Goal: Use online tool/utility: Utilize a website feature to perform a specific function

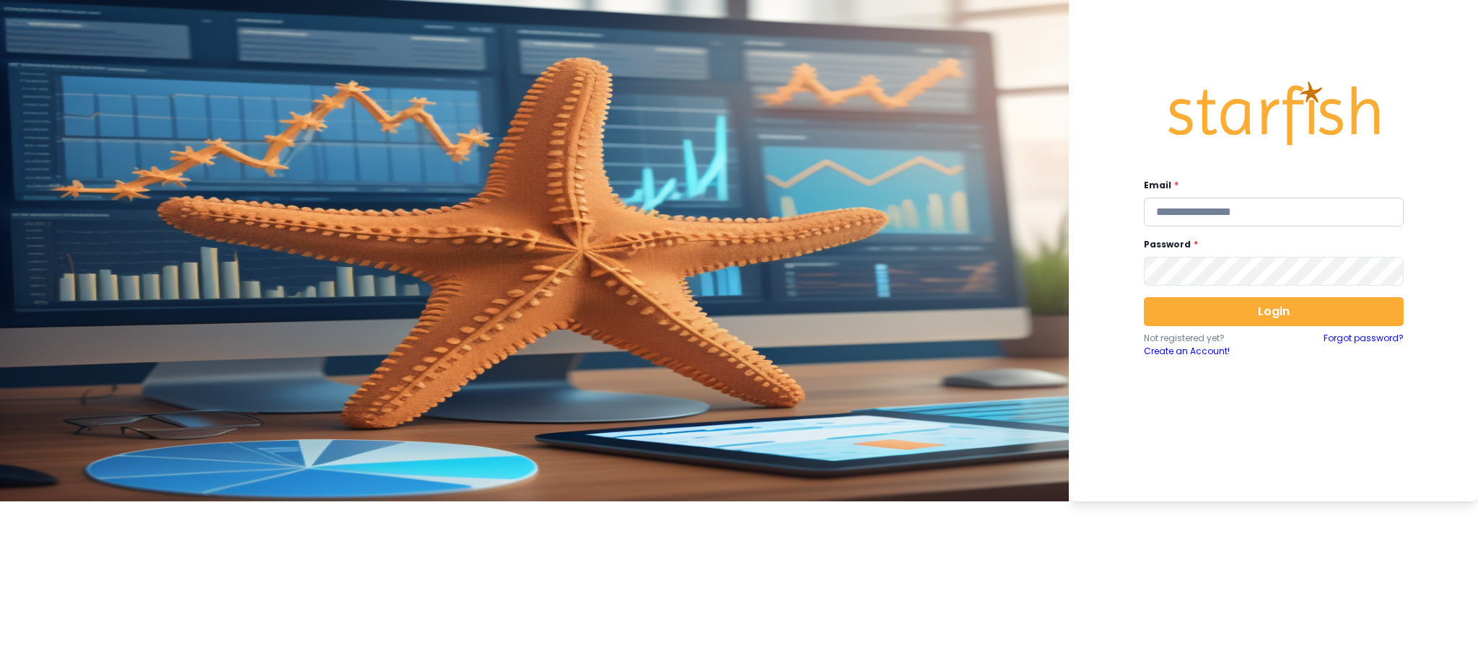
click at [1108, 205] on input "email" at bounding box center [1274, 212] width 260 height 29
type input "**********"
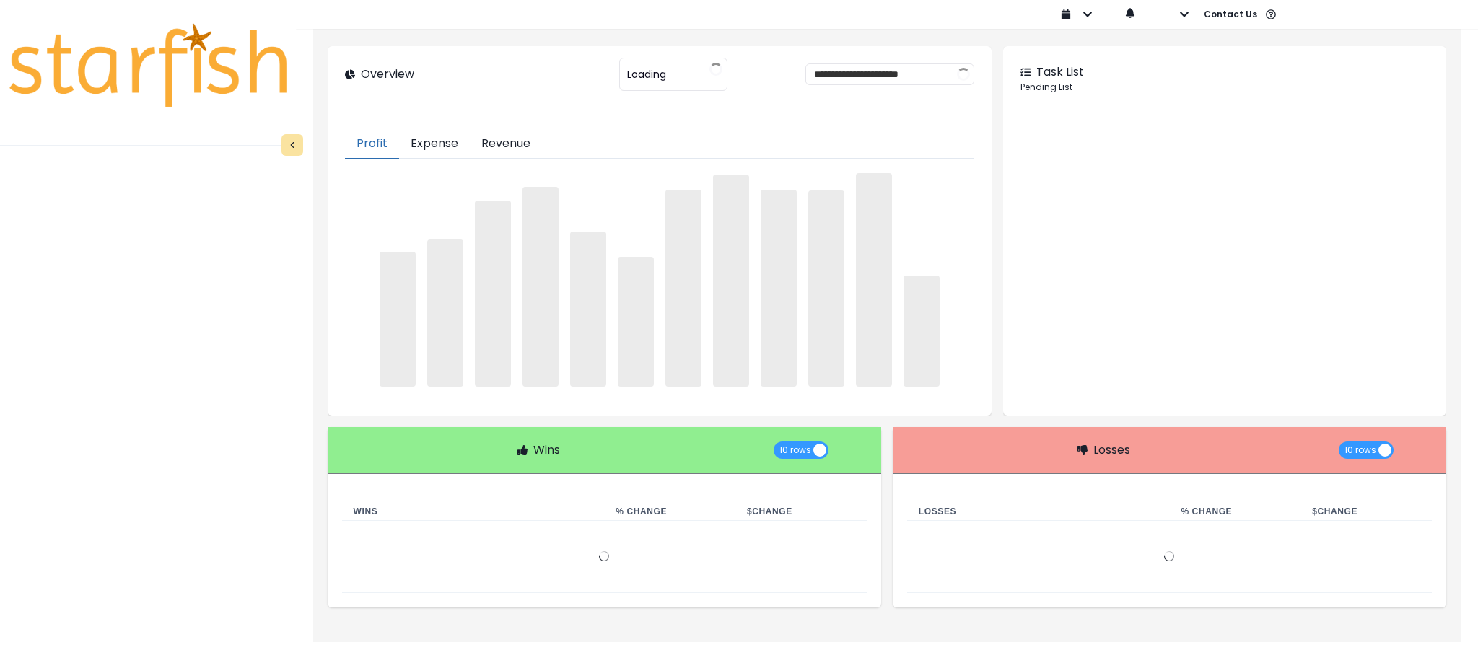
type input "********"
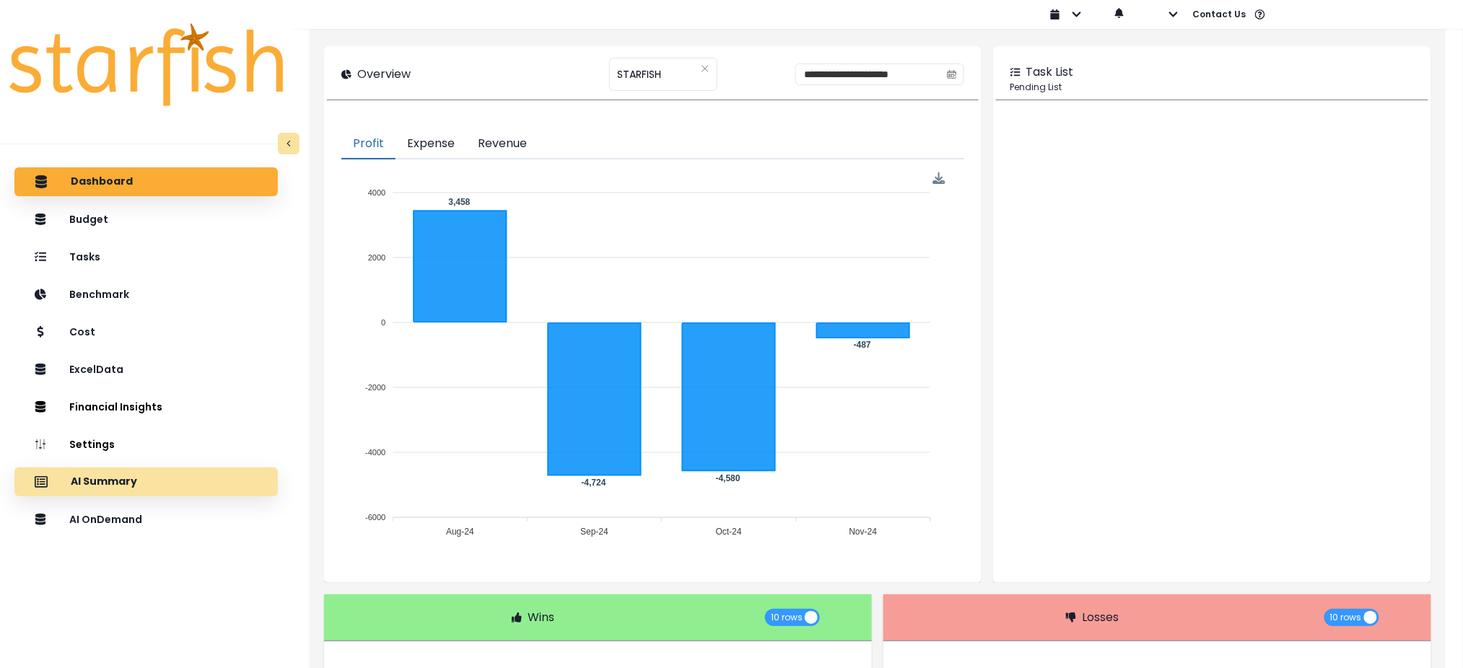
click at [152, 488] on div "AI Summary" at bounding box center [146, 482] width 240 height 30
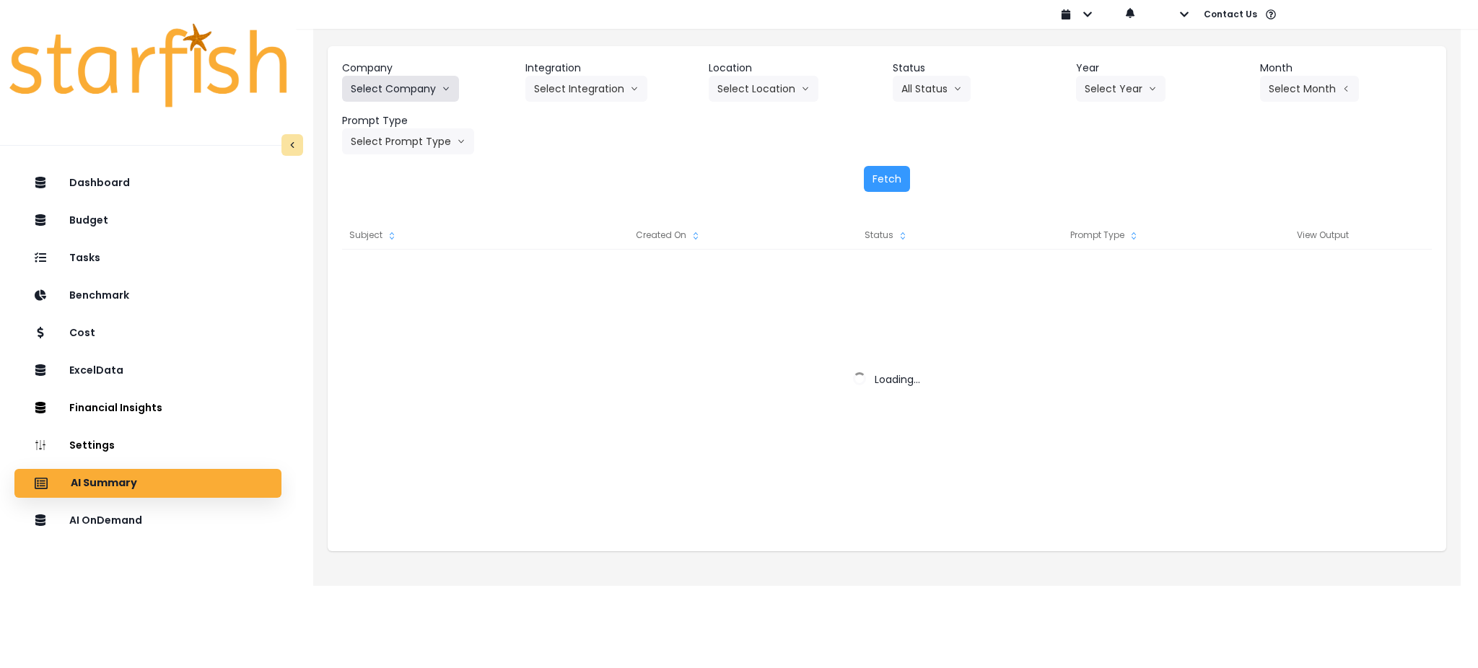
click at [408, 97] on button "Select Company" at bounding box center [400, 89] width 117 height 26
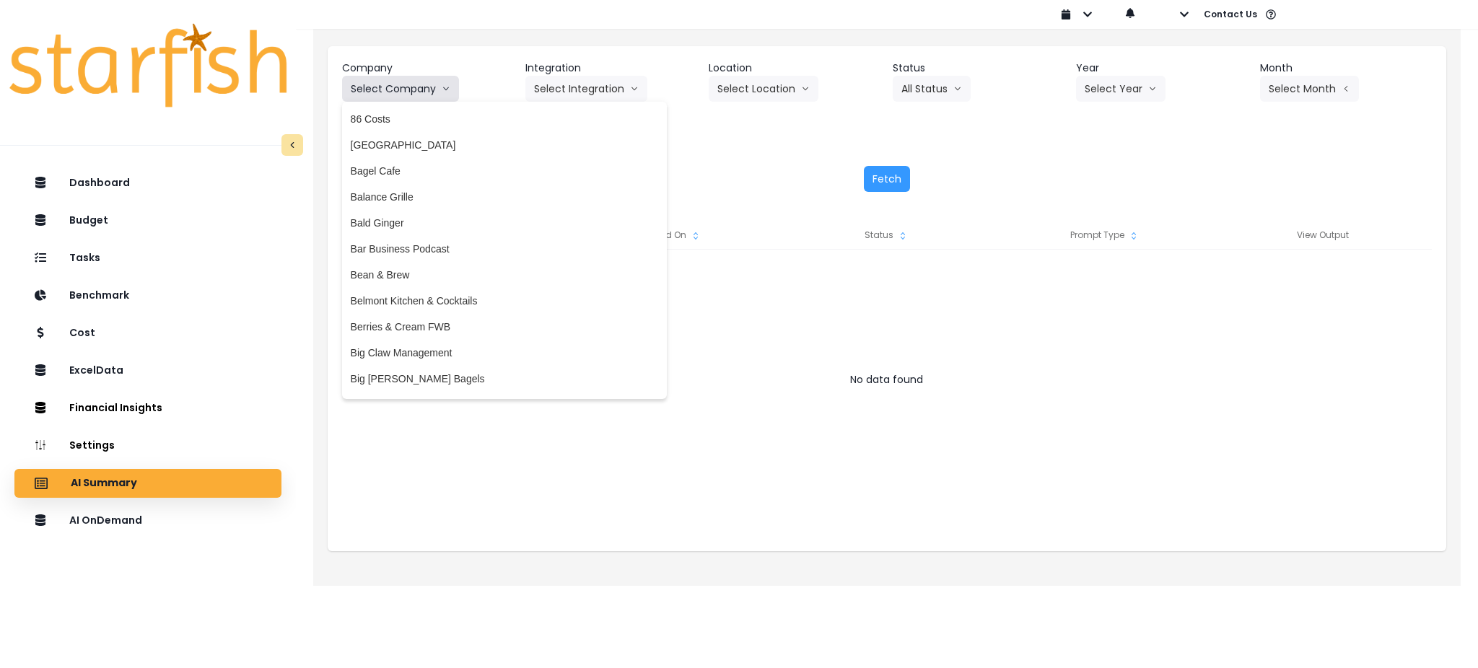
click at [435, 84] on button "Select Company" at bounding box center [400, 89] width 117 height 26
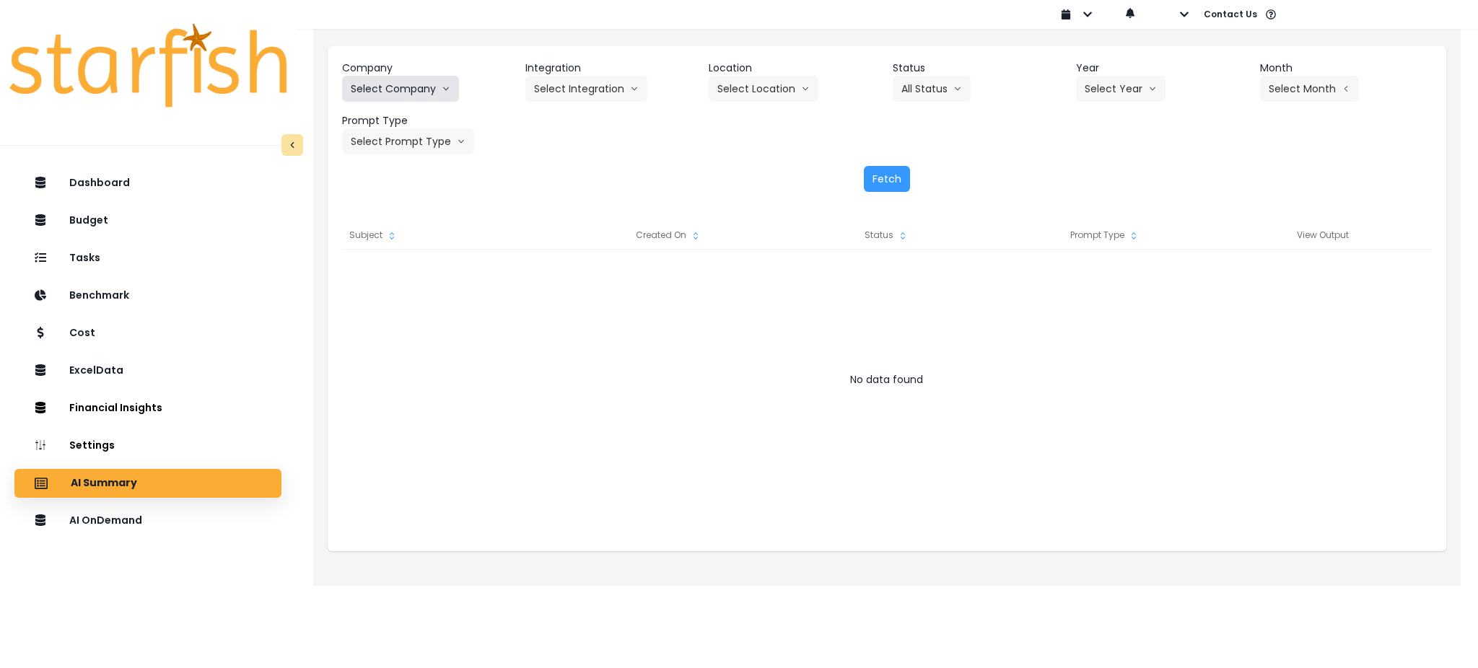
click at [435, 84] on button "Select Company" at bounding box center [400, 89] width 117 height 26
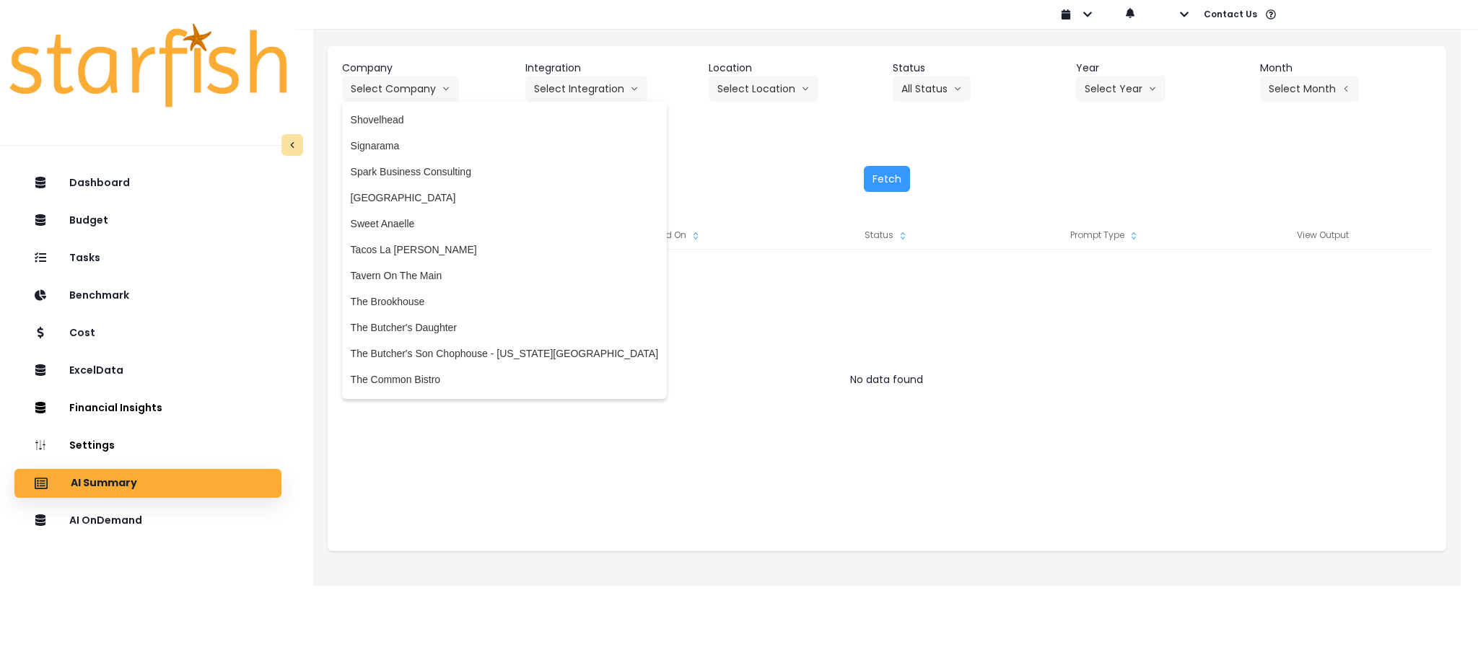
scroll to position [2755, 0]
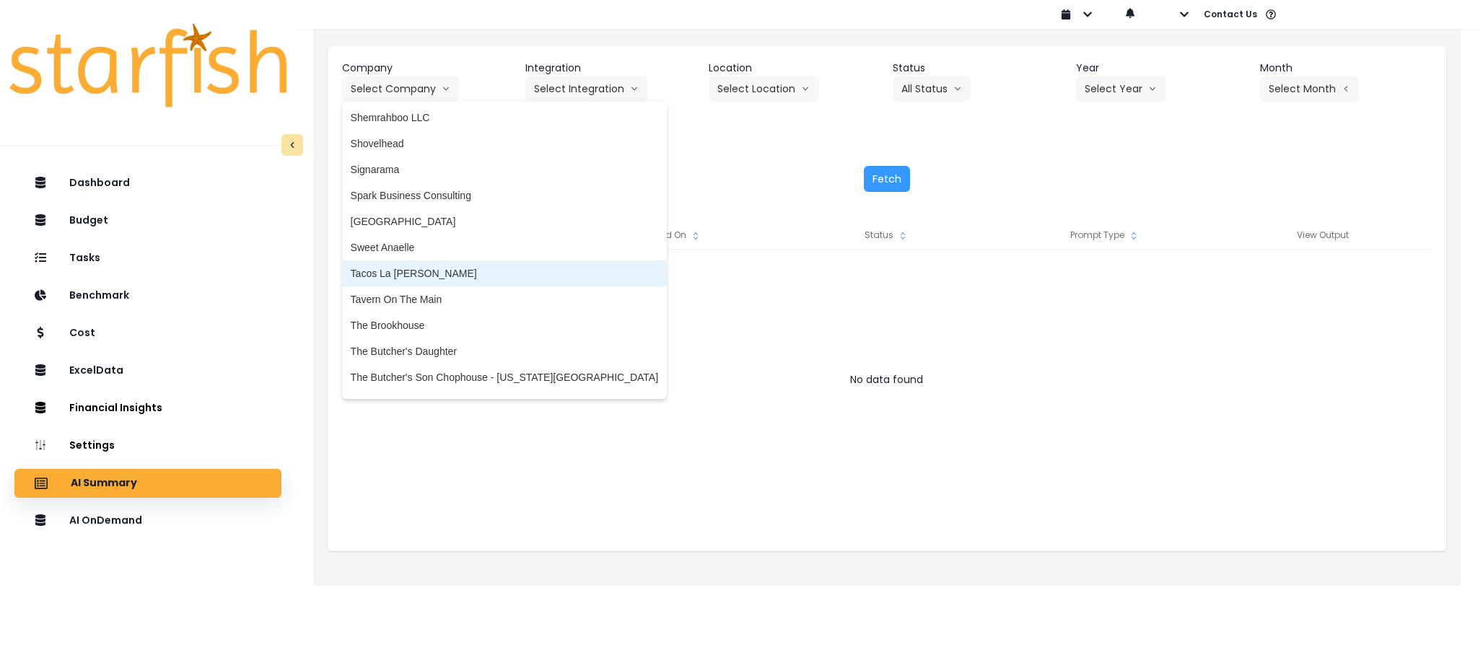
click at [433, 266] on span "Tacos La [PERSON_NAME]" at bounding box center [504, 273] width 307 height 14
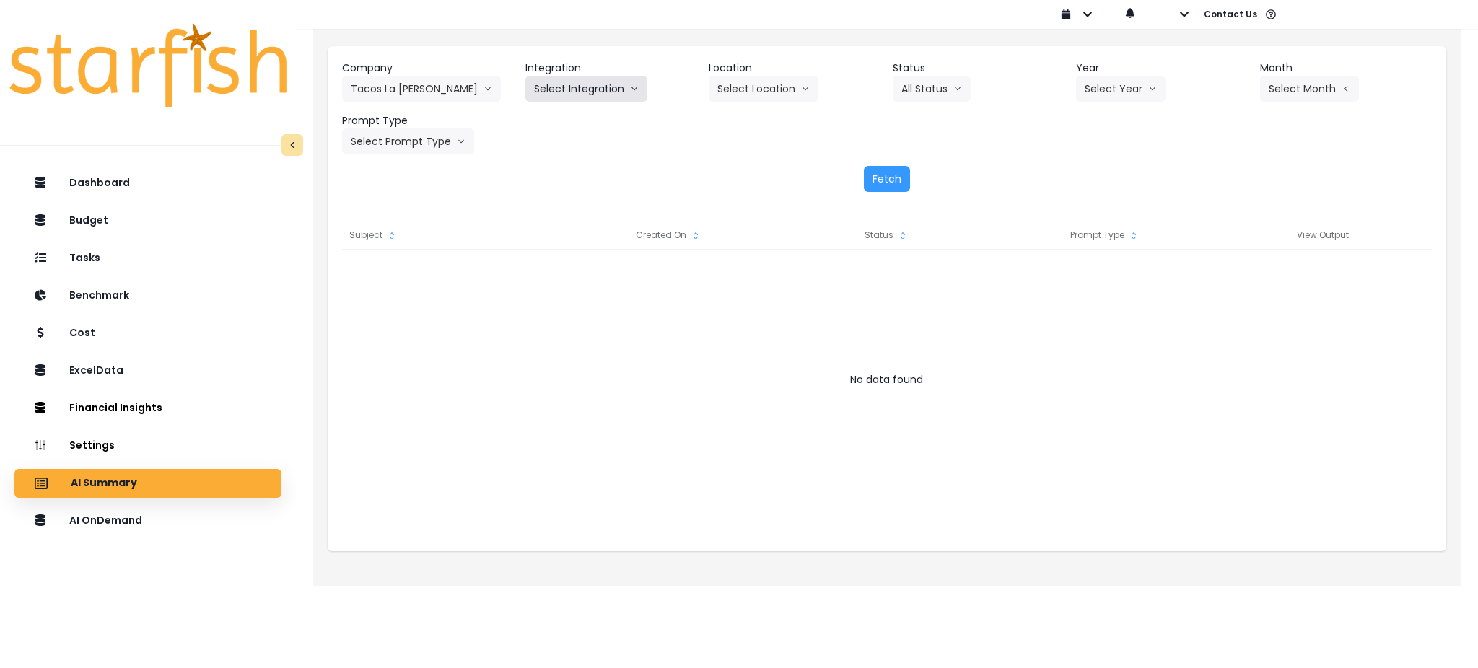
click at [595, 97] on button "Select Integration" at bounding box center [586, 89] width 122 height 26
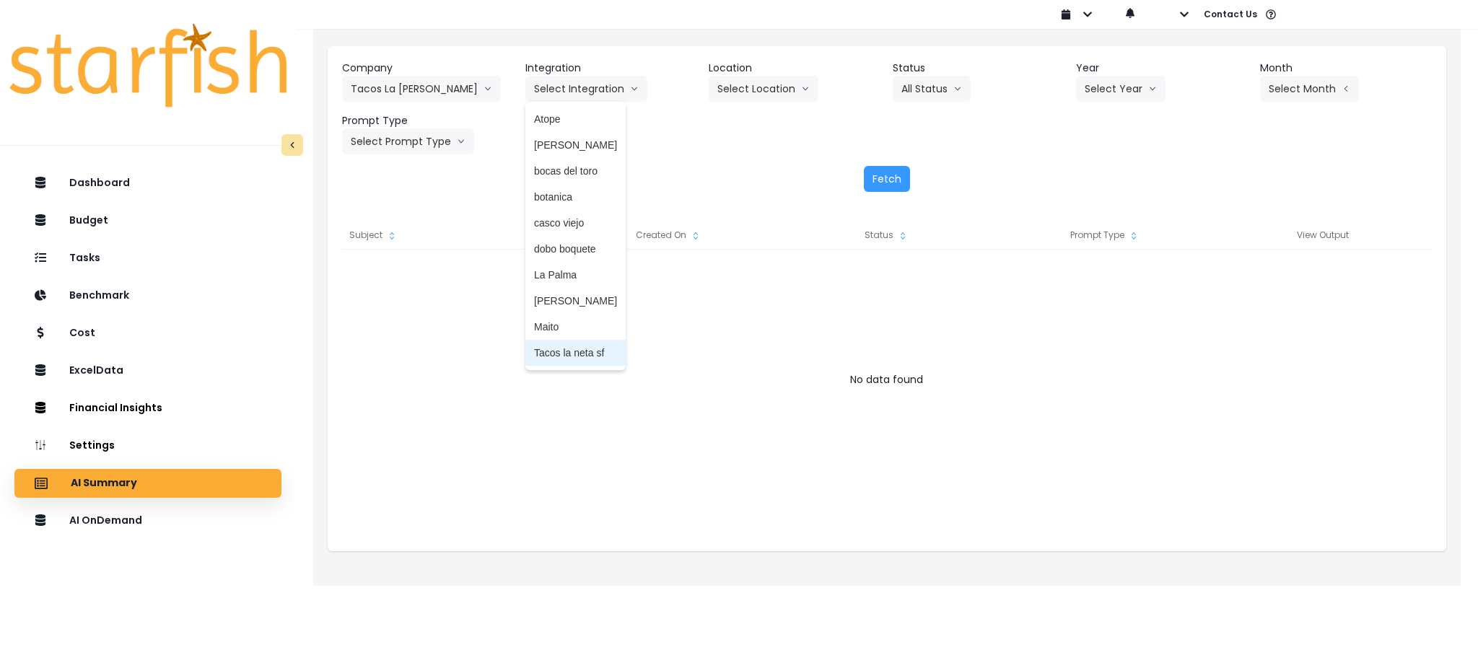
click at [577, 344] on li "Tacos la neta sf" at bounding box center [575, 353] width 100 height 26
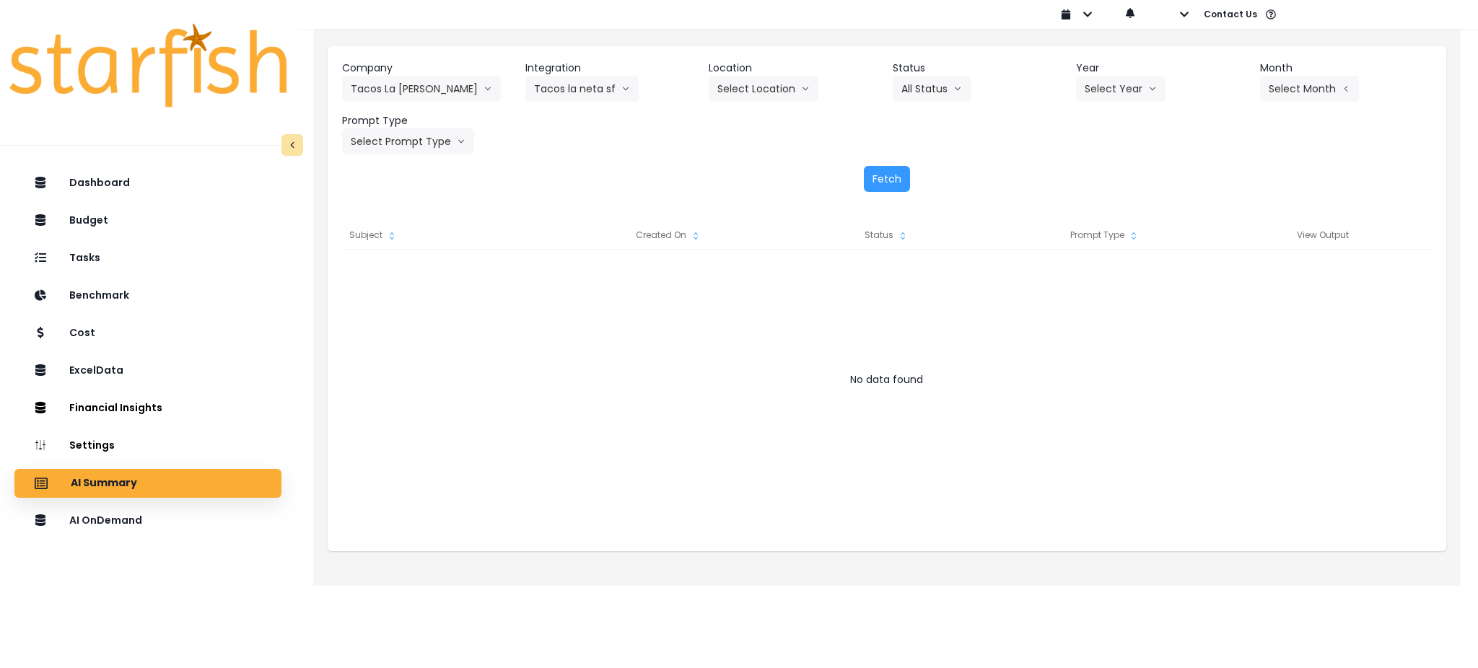
click at [595, 263] on div at bounding box center [886, 394] width 1089 height 289
click at [797, 80] on button "Select Location" at bounding box center [764, 89] width 110 height 26
click at [1108, 92] on button "Select Year" at bounding box center [1120, 89] width 89 height 26
click at [1101, 174] on span "2025" at bounding box center [1095, 171] width 22 height 14
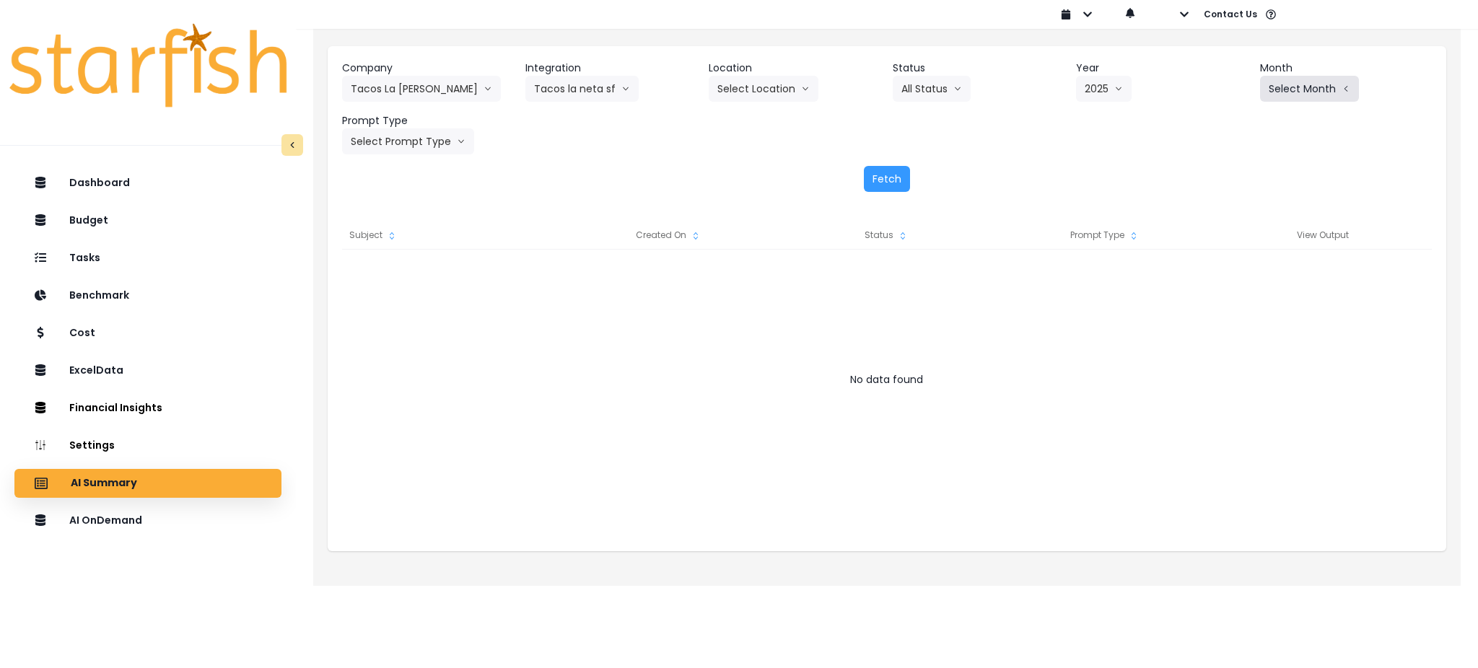
click at [1108, 90] on button "Select Month" at bounding box center [1309, 89] width 99 height 26
click at [1108, 257] on li "July" at bounding box center [1236, 249] width 45 height 26
click at [408, 154] on div "Company Tacos La [PERSON_NAME] 86 Costs Asti Bagel Cafe Balance Grille Bald Gin…" at bounding box center [887, 126] width 1118 height 160
click at [408, 148] on button "Select Prompt Type" at bounding box center [408, 141] width 132 height 26
click at [395, 270] on span "Monthly Summary" at bounding box center [392, 275] width 82 height 14
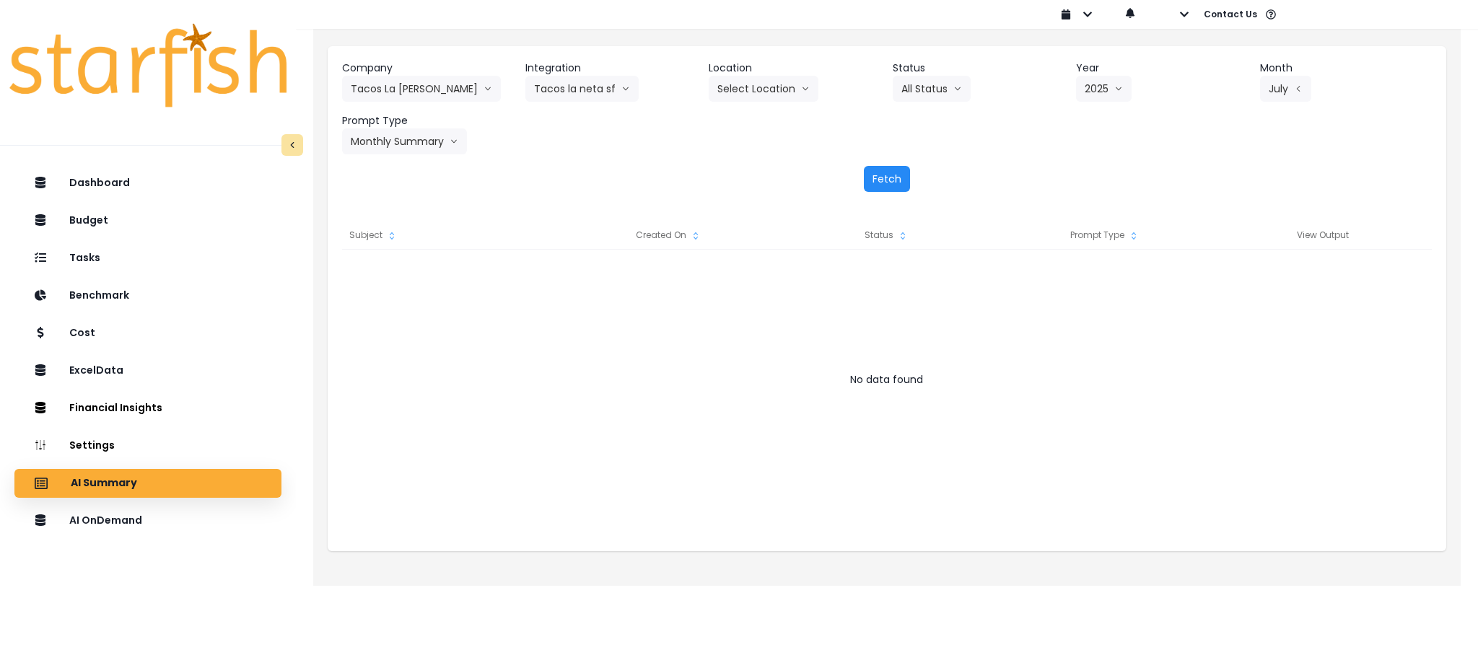
click at [874, 177] on button "Fetch" at bounding box center [887, 179] width 46 height 26
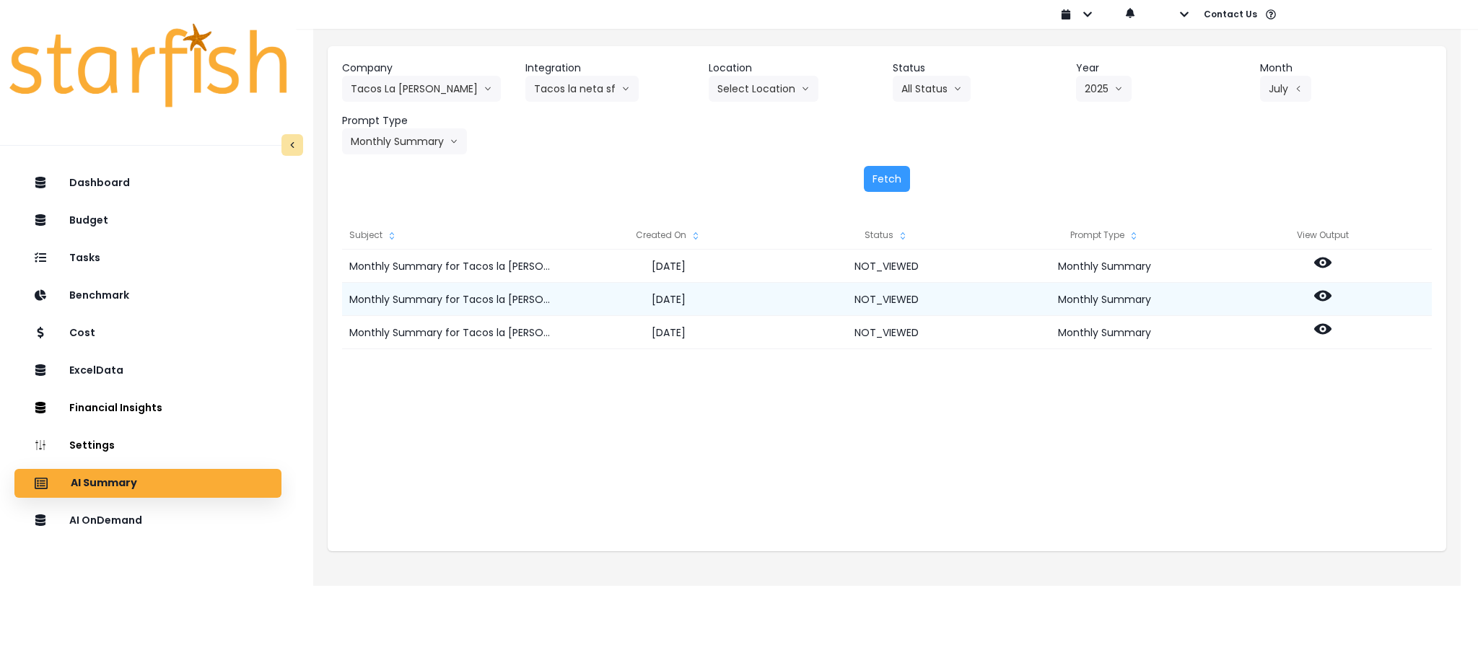
click at [1108, 293] on icon at bounding box center [1322, 296] width 17 height 11
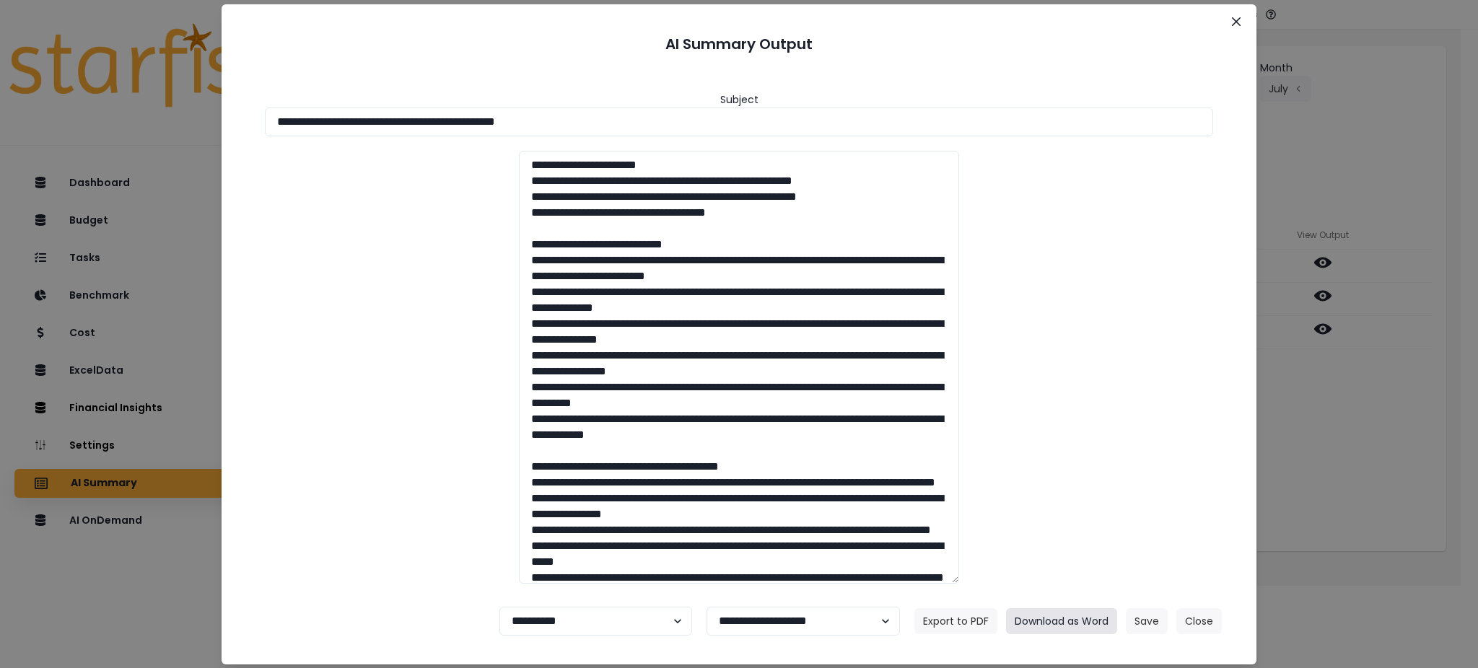
click at [1055, 501] on button "Download as Word" at bounding box center [1061, 621] width 111 height 26
drag, startPoint x: 1429, startPoint y: 430, endPoint x: 1330, endPoint y: 389, distance: 106.4
click at [1108, 430] on div "**********" at bounding box center [739, 334] width 1478 height 668
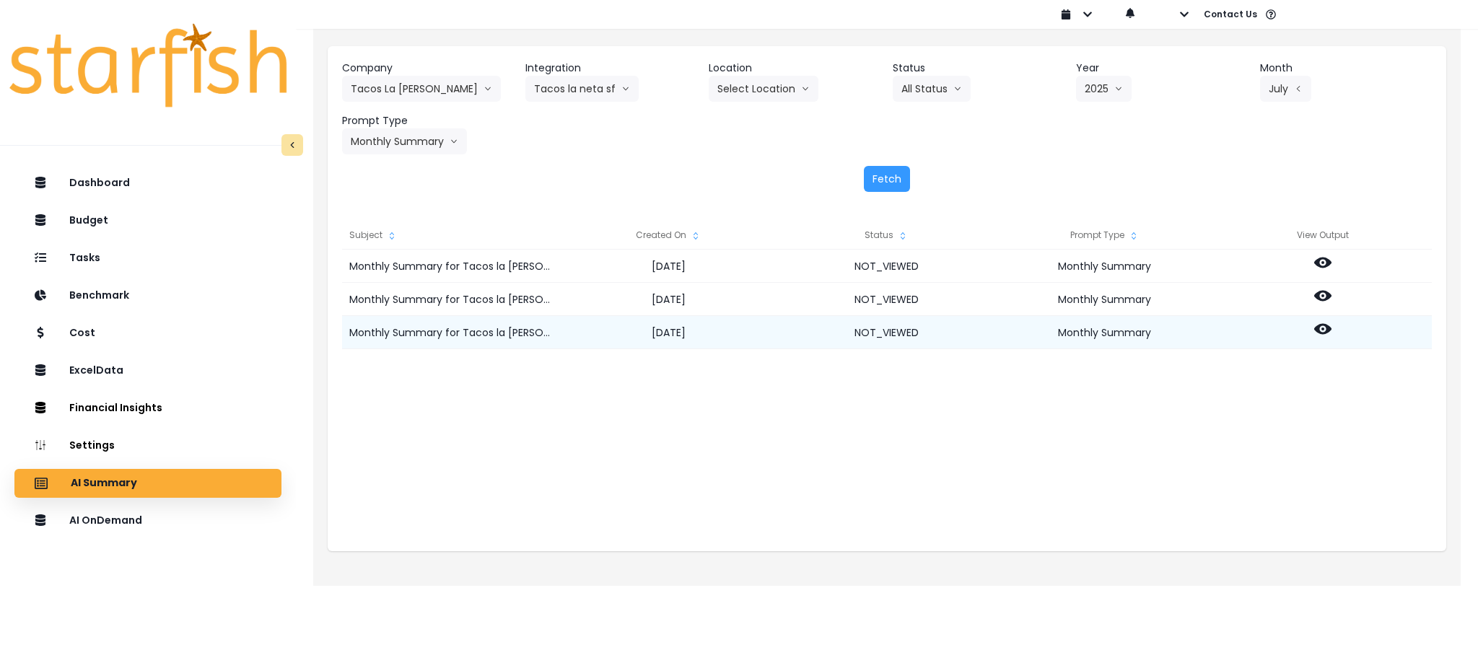
click at [1108, 327] on icon at bounding box center [1322, 329] width 17 height 11
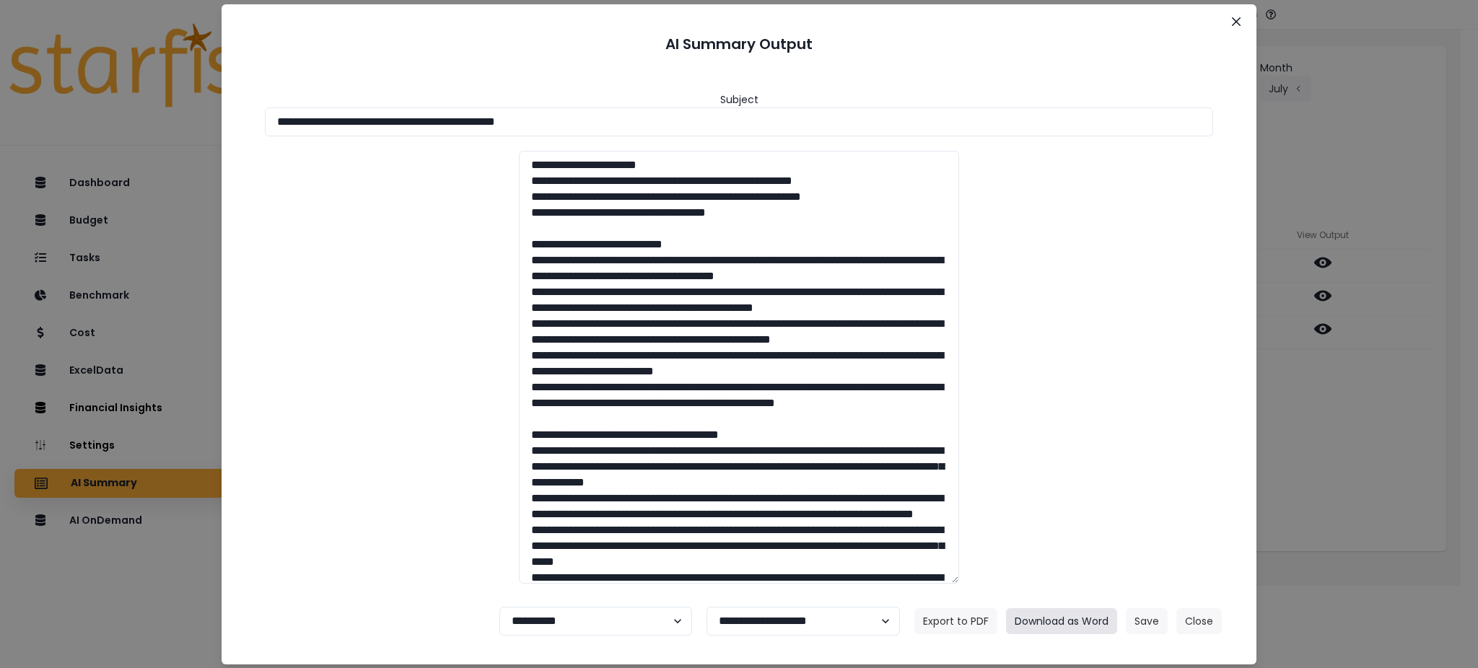
click at [1083, 501] on button "Download as Word" at bounding box center [1061, 621] width 111 height 26
click at [1108, 501] on button "Close" at bounding box center [1198, 621] width 45 height 26
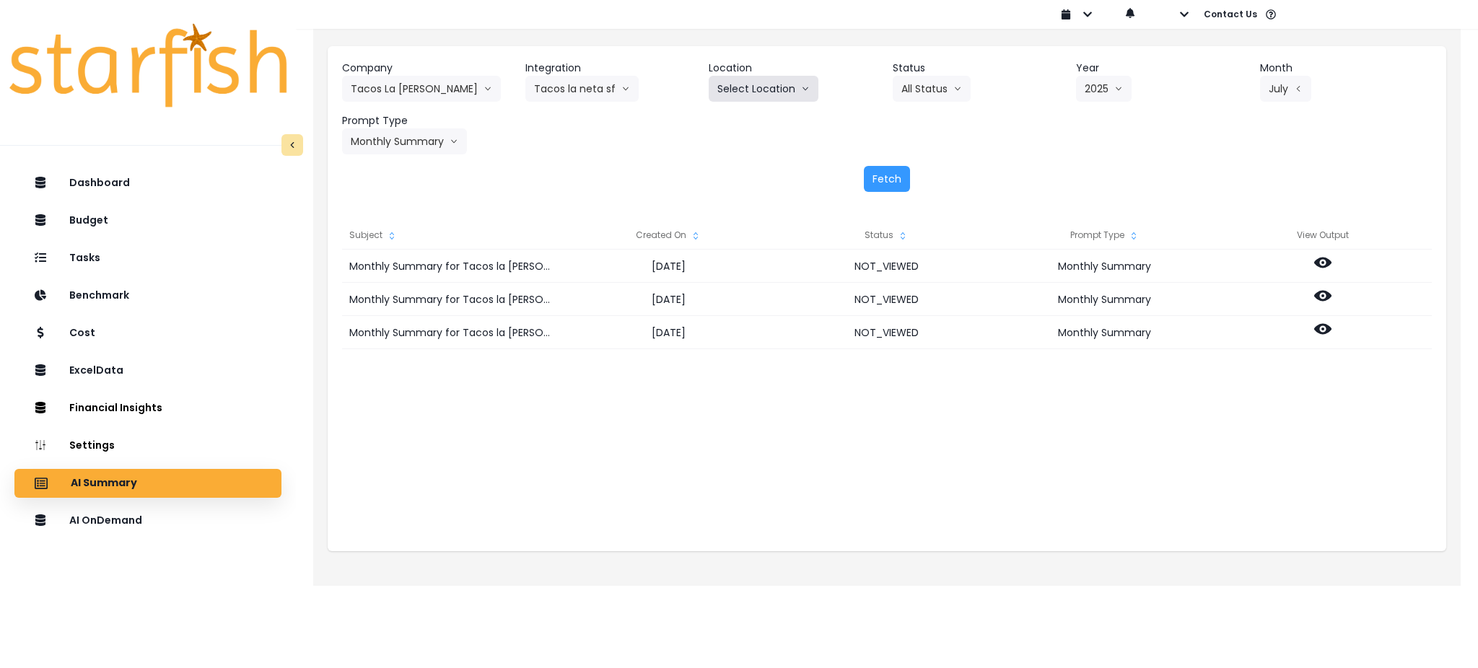
click at [732, 81] on button "Select Location" at bounding box center [764, 89] width 110 height 26
click at [610, 82] on button "Tacos la neta sf" at bounding box center [581, 89] width 113 height 26
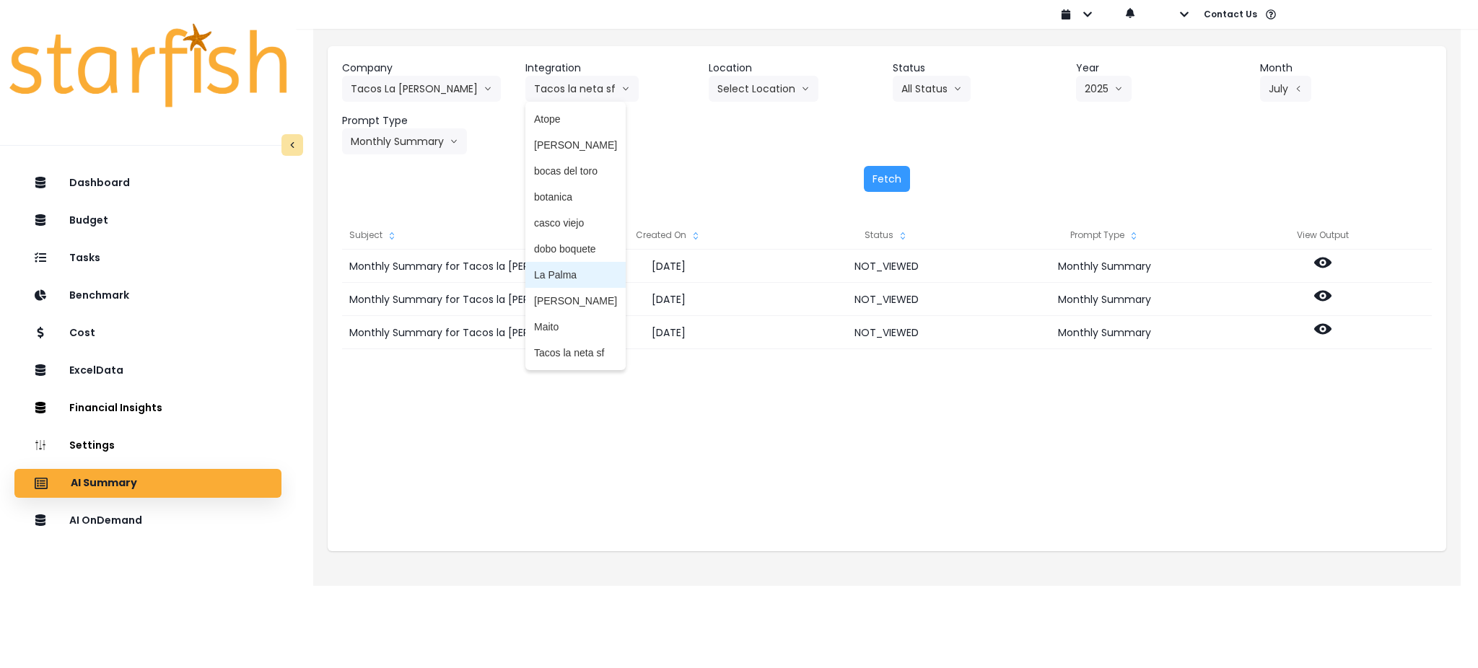
click at [558, 280] on span "La Palma" at bounding box center [575, 275] width 83 height 14
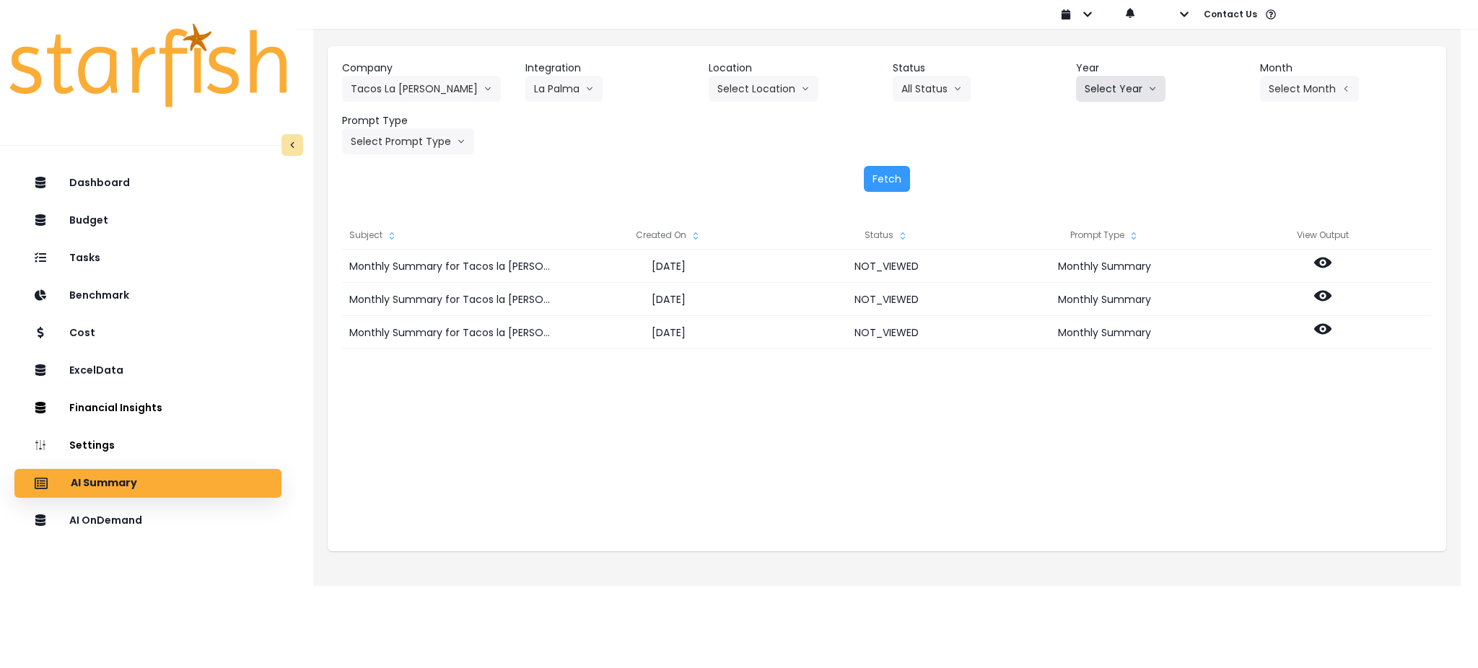
click at [1108, 78] on button "Select Year" at bounding box center [1120, 89] width 89 height 26
click at [1107, 159] on li "2025" at bounding box center [1096, 171] width 40 height 26
click at [1108, 79] on button "Select Month" at bounding box center [1309, 89] width 99 height 26
click at [1108, 247] on span "July" at bounding box center [1237, 249] width 28 height 14
click at [418, 145] on button "Select Prompt Type" at bounding box center [408, 141] width 132 height 26
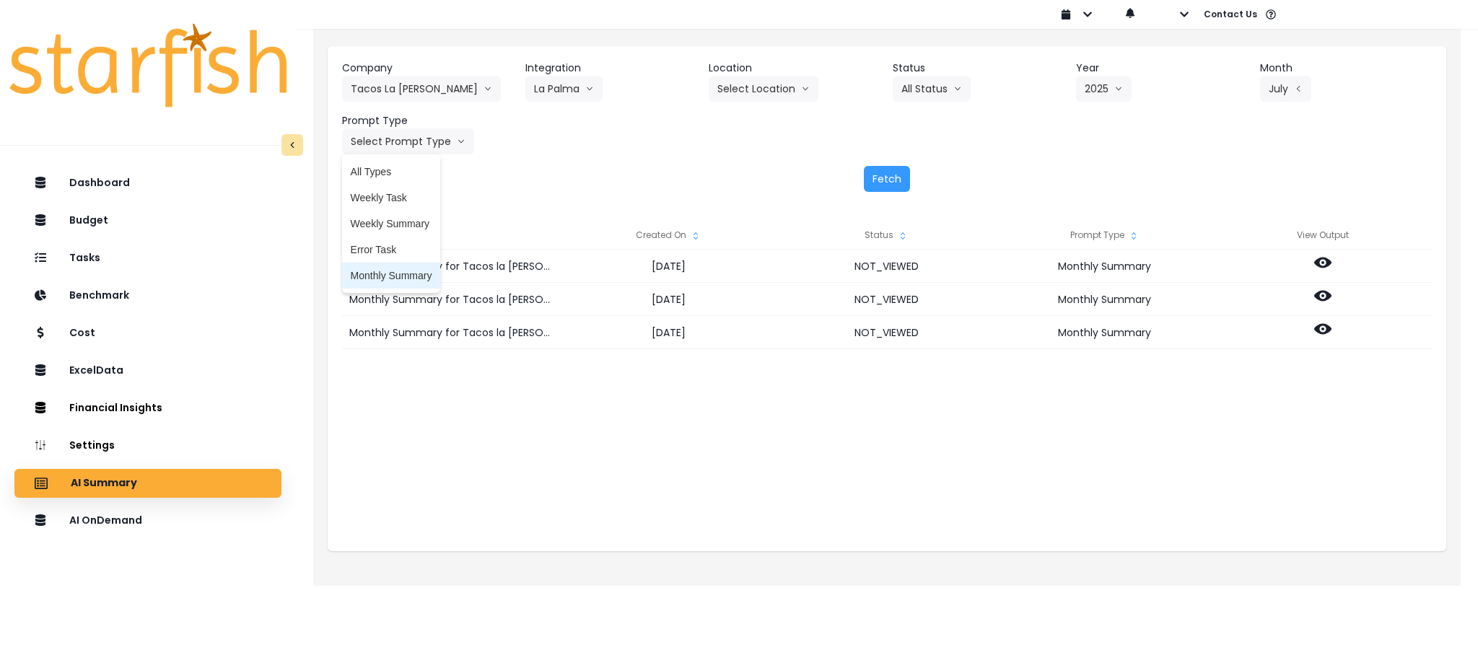
click at [398, 270] on span "Monthly Summary" at bounding box center [392, 275] width 82 height 14
click at [891, 182] on button "Fetch" at bounding box center [887, 179] width 46 height 26
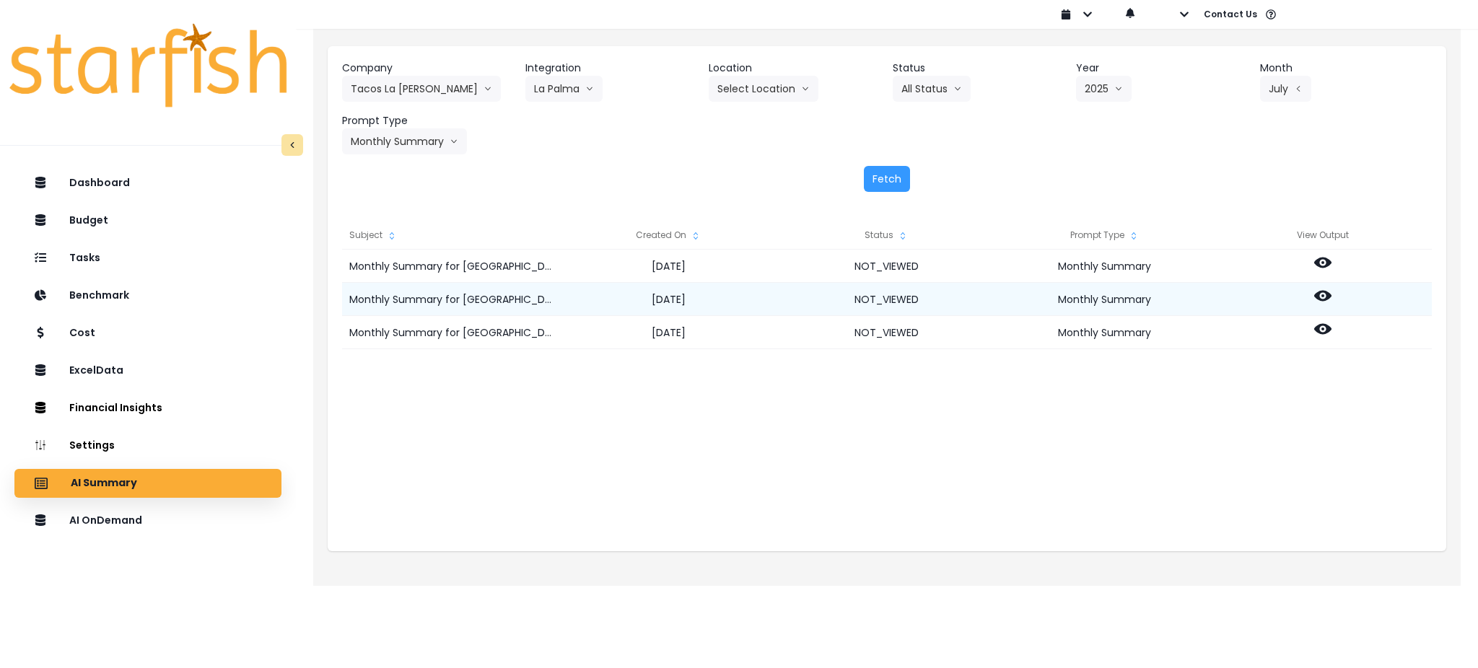
click at [1108, 293] on icon at bounding box center [1322, 296] width 17 height 11
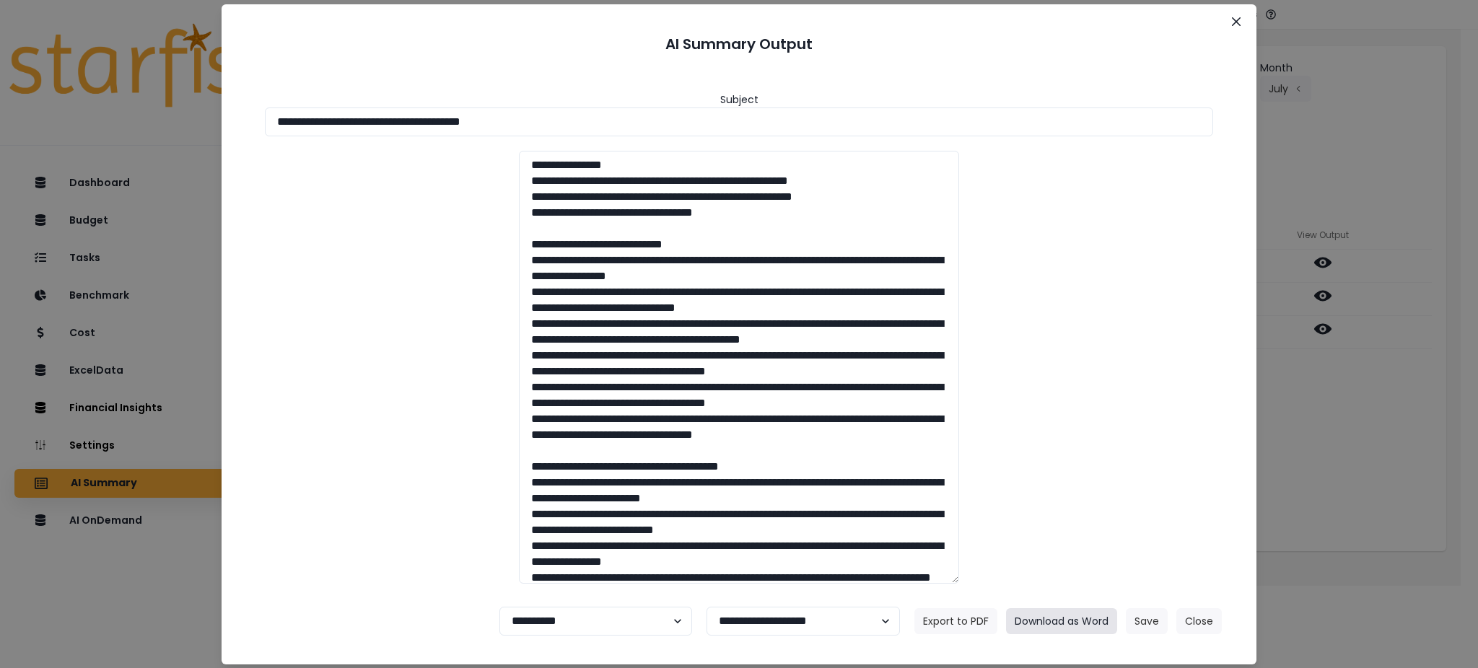
click at [1045, 501] on button "Download as Word" at bounding box center [1061, 621] width 111 height 26
drag, startPoint x: 1321, startPoint y: 482, endPoint x: 1321, endPoint y: 451, distance: 31.0
click at [1108, 482] on div "**********" at bounding box center [739, 334] width 1478 height 668
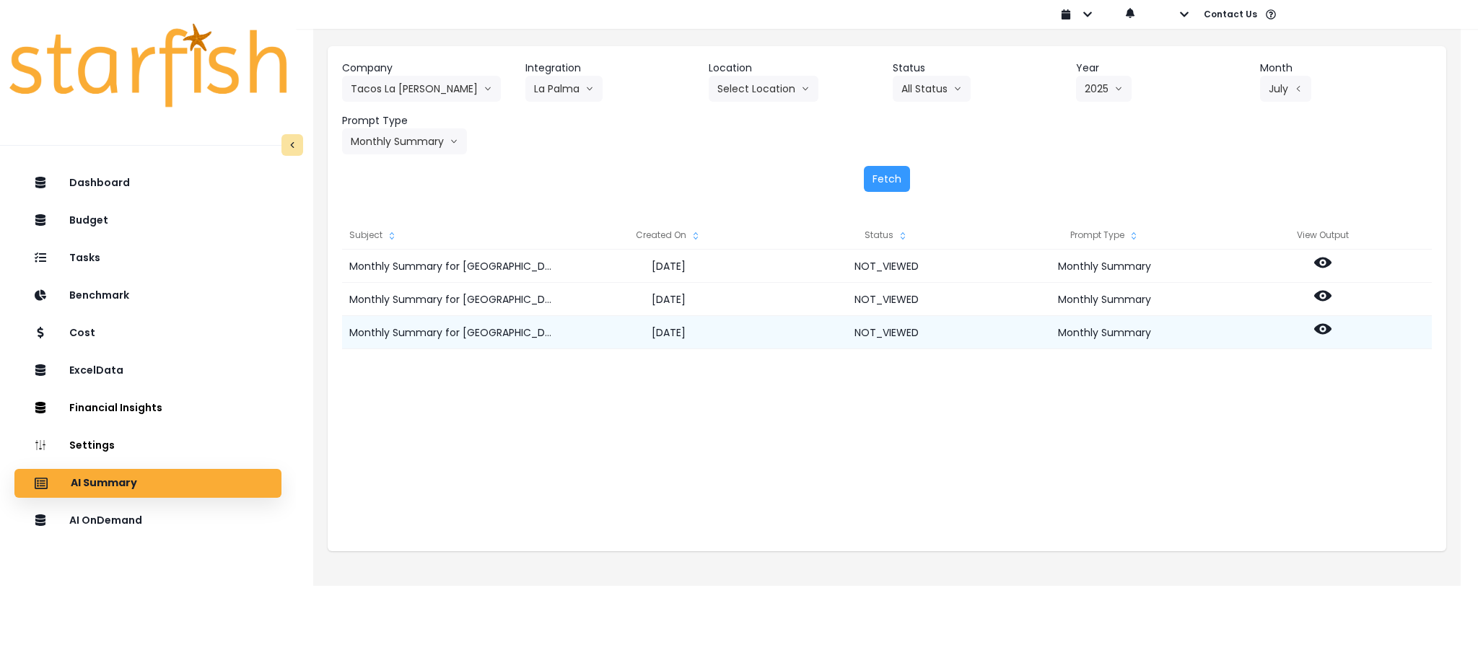
click at [1108, 333] on icon at bounding box center [1322, 329] width 17 height 11
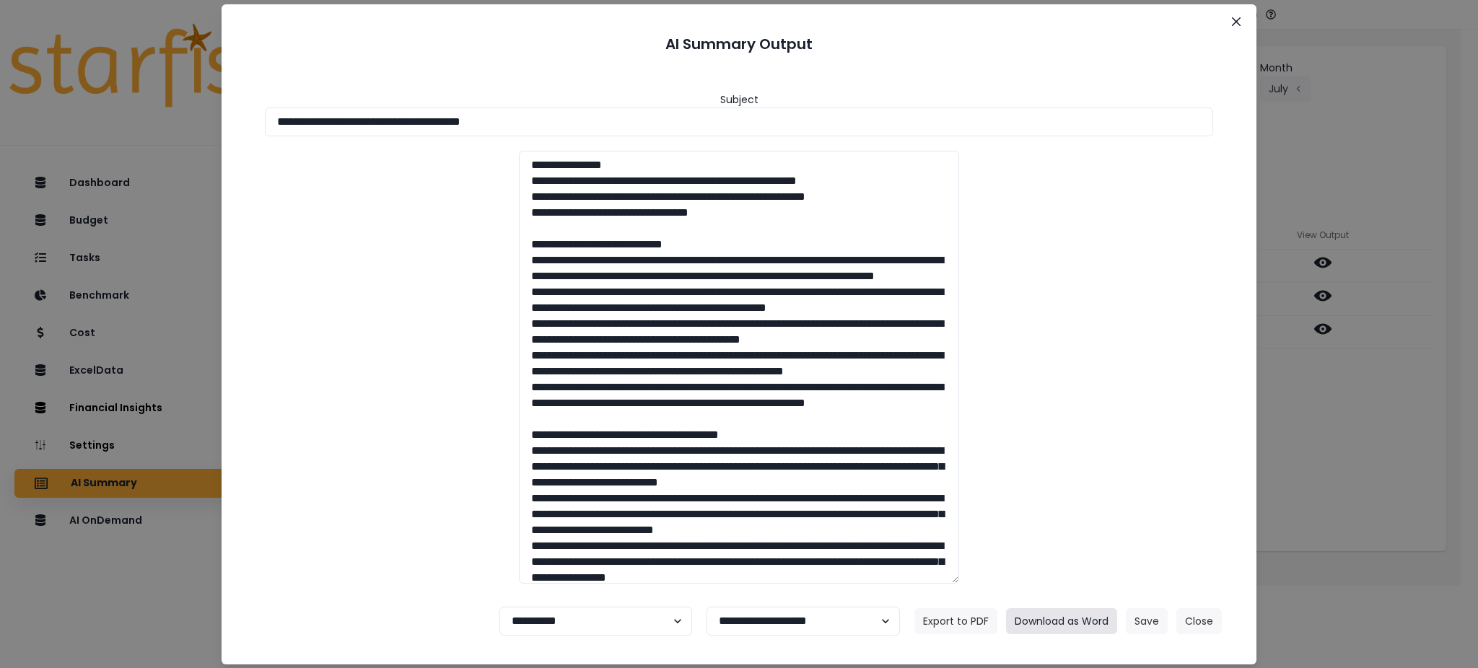
click at [1068, 501] on button "Download as Word" at bounding box center [1061, 621] width 111 height 26
click at [1108, 501] on button "Close" at bounding box center [1198, 621] width 45 height 26
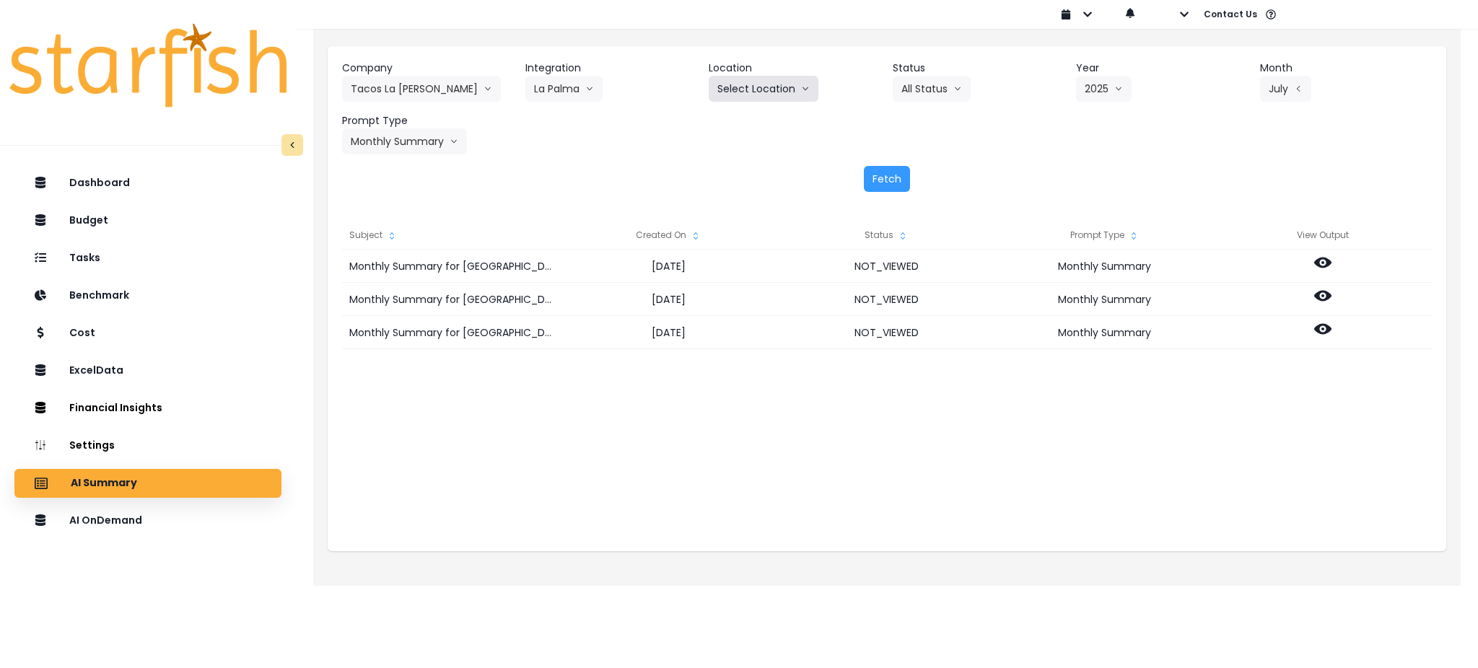
click at [729, 91] on button "Select Location" at bounding box center [764, 89] width 110 height 26
click at [613, 92] on div "Integration La Palma Atope bennys bocas del toro botanica casco viejo dobo boqu…" at bounding box center [611, 81] width 172 height 41
click at [586, 90] on icon "arrow down line" at bounding box center [589, 89] width 9 height 14
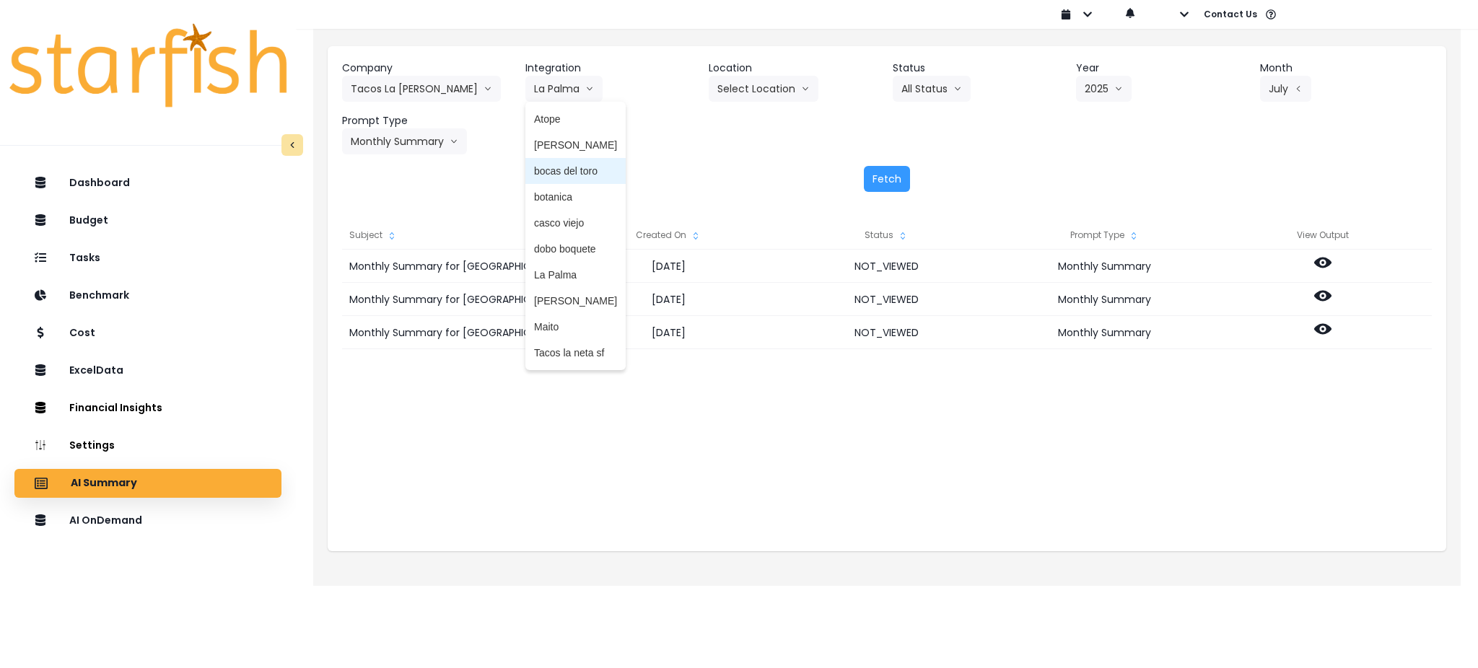
click at [561, 173] on span "bocas del toro" at bounding box center [575, 171] width 83 height 14
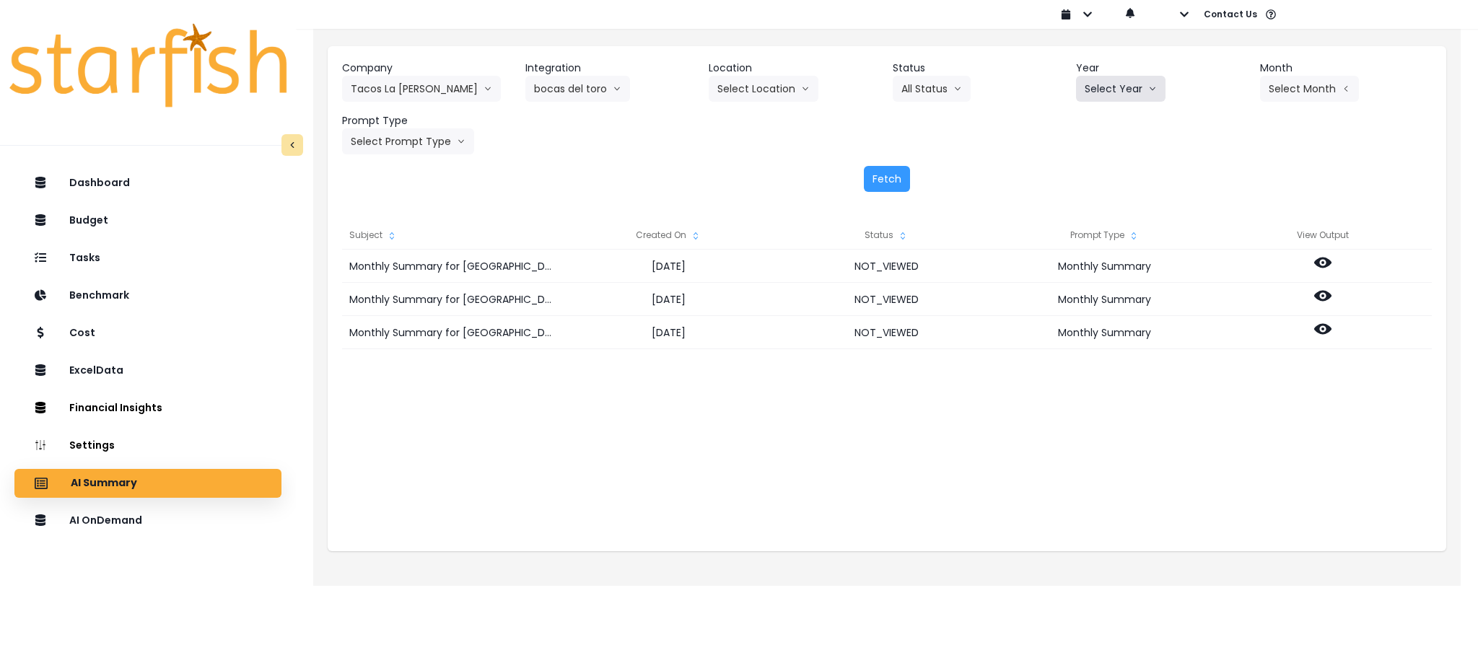
click at [1108, 78] on button "Select Year" at bounding box center [1120, 89] width 89 height 26
click at [1077, 179] on li "2025" at bounding box center [1096, 171] width 40 height 26
click at [1108, 81] on button "Select Month" at bounding box center [1309, 89] width 99 height 26
click at [1108, 247] on span "July" at bounding box center [1237, 249] width 28 height 14
click at [443, 142] on button "Select Prompt Type" at bounding box center [408, 141] width 132 height 26
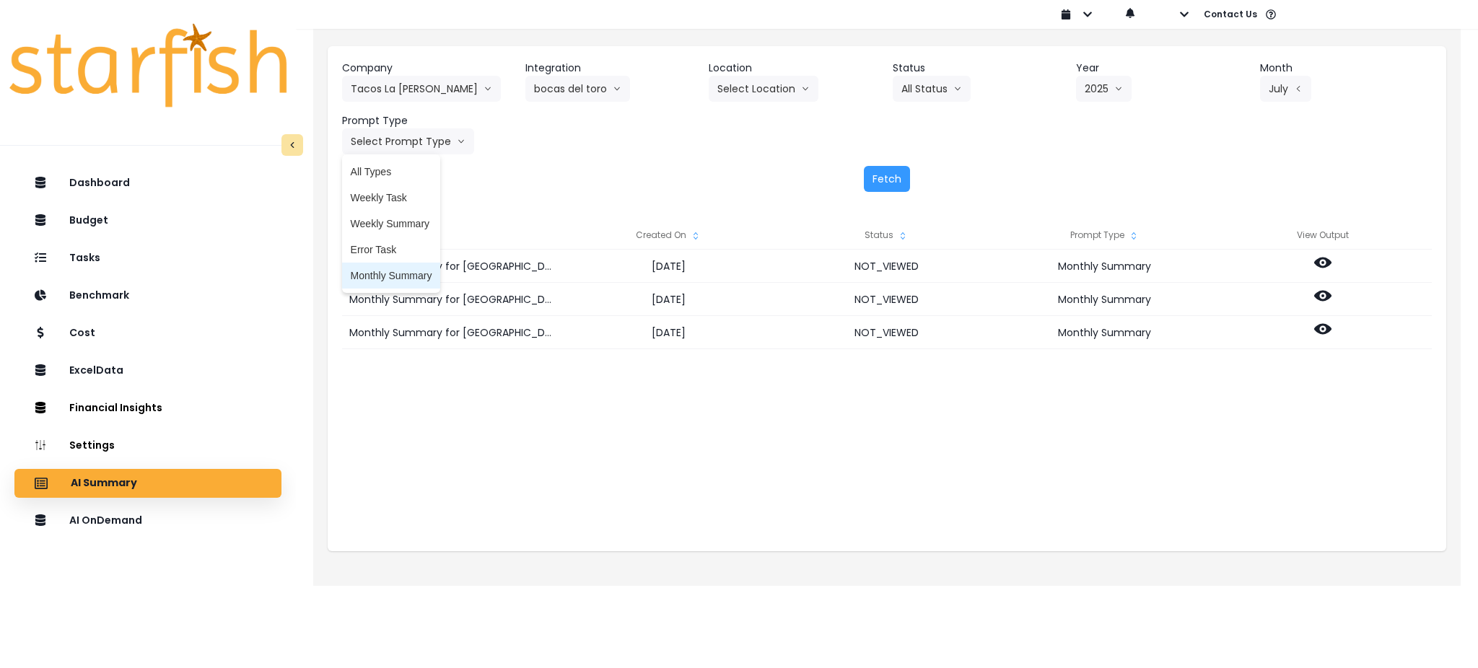
click at [381, 277] on span "Monthly Summary" at bounding box center [392, 275] width 82 height 14
click at [895, 176] on button "Fetch" at bounding box center [887, 179] width 46 height 26
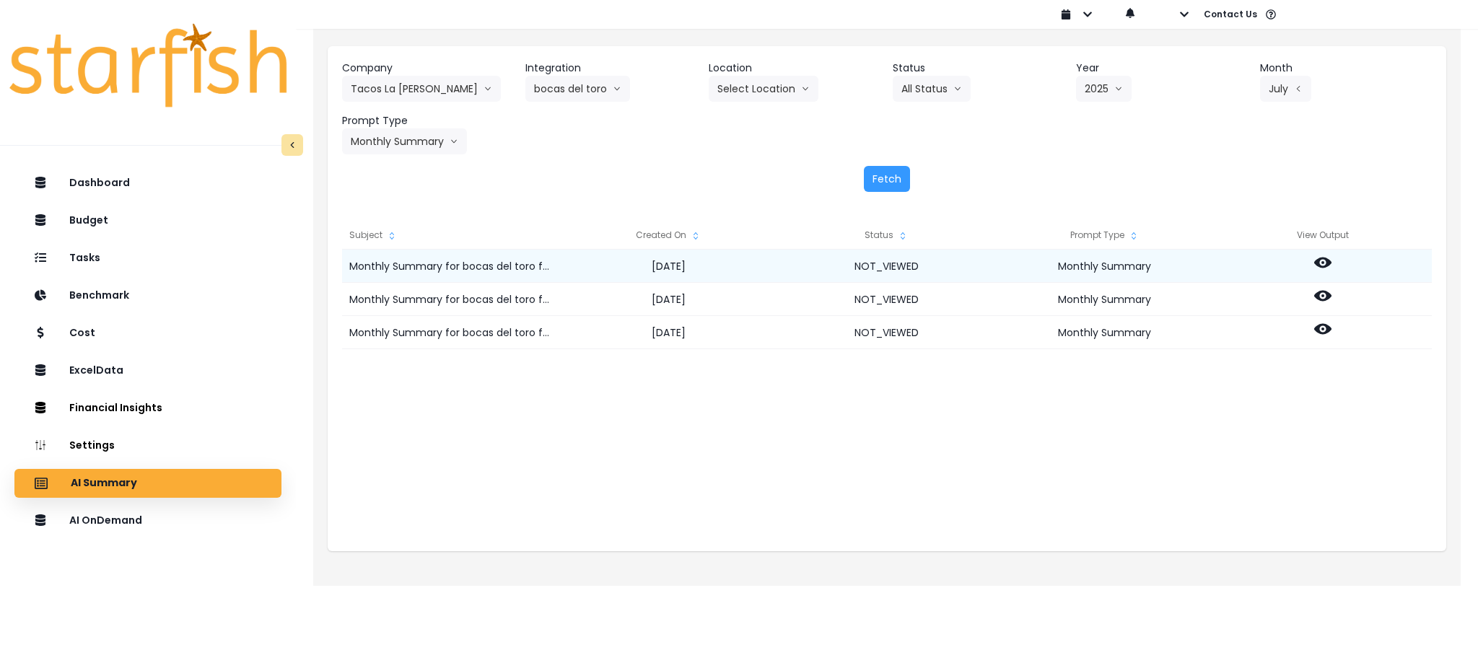
click at [1108, 267] on icon at bounding box center [1322, 263] width 17 height 11
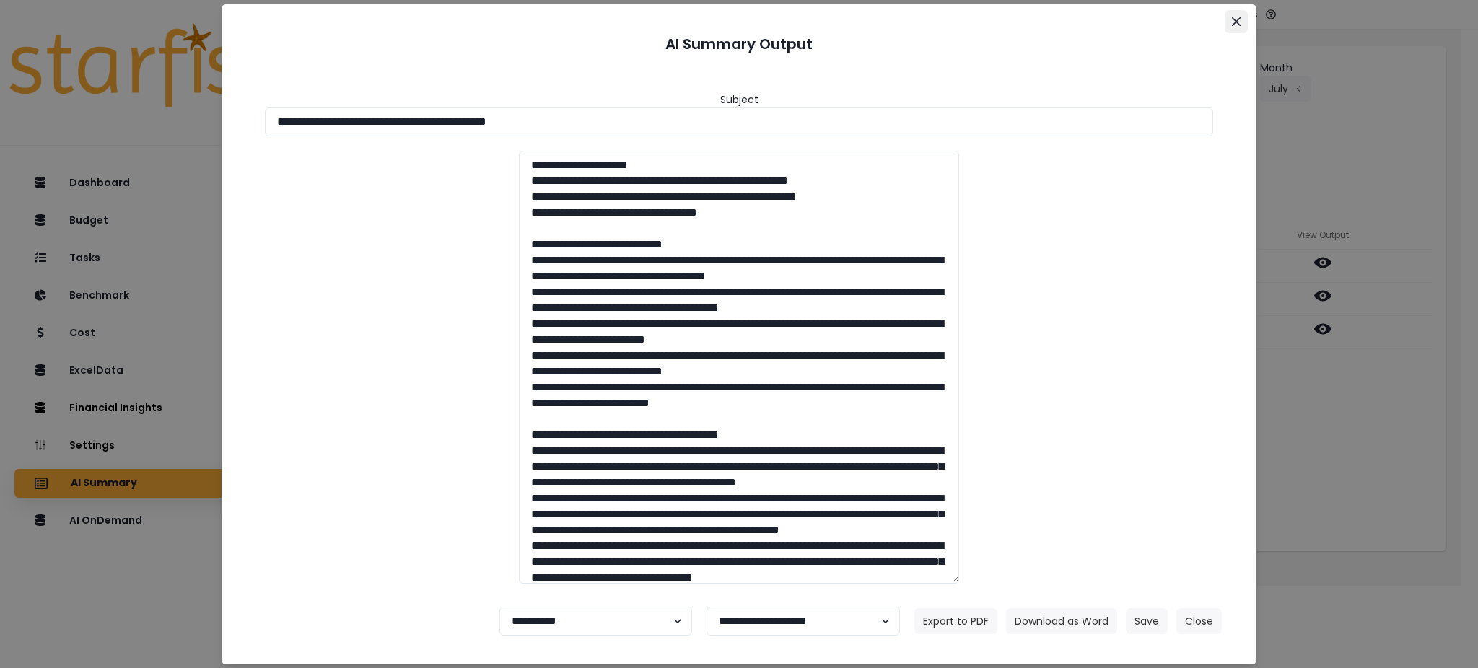
click at [1108, 26] on button "Close" at bounding box center [1235, 21] width 23 height 23
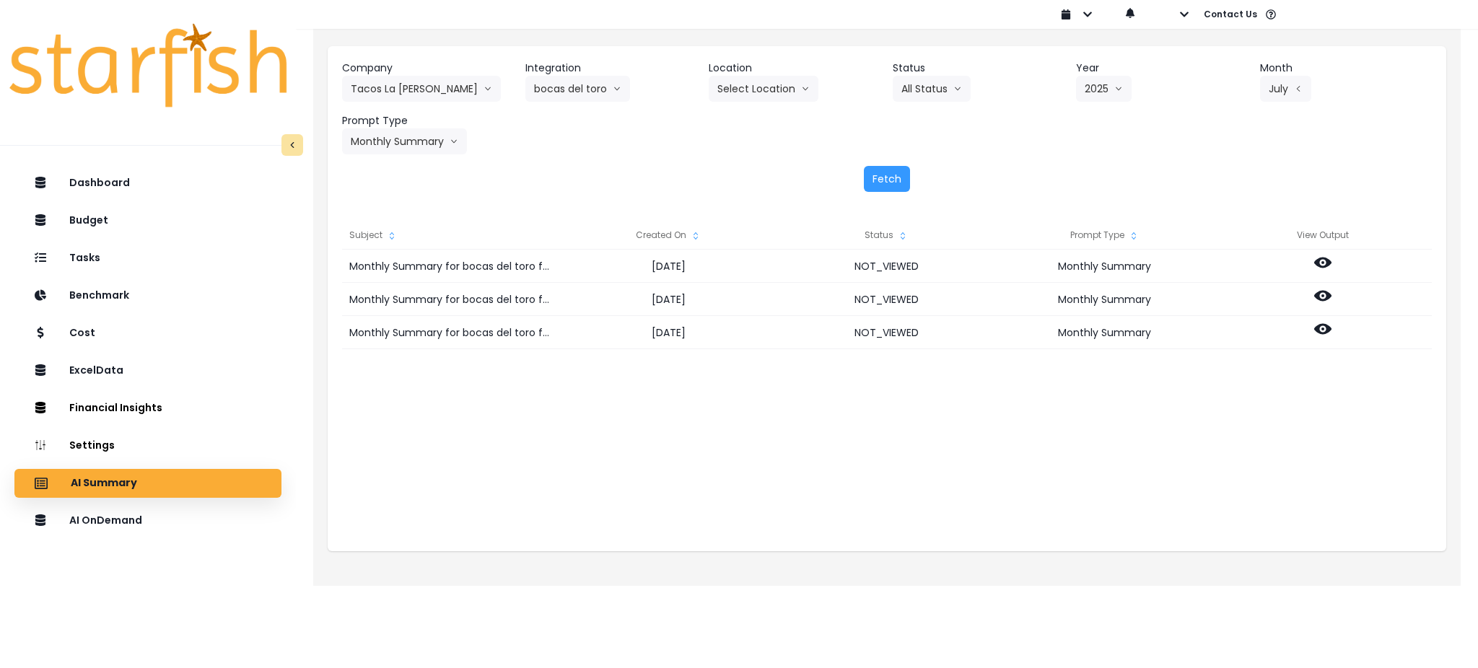
click at [1108, 456] on div "Monthly Summary for bocas del toro for [DATE] [DATE] NOT_VIEWED Monthly Summary…" at bounding box center [886, 394] width 1089 height 289
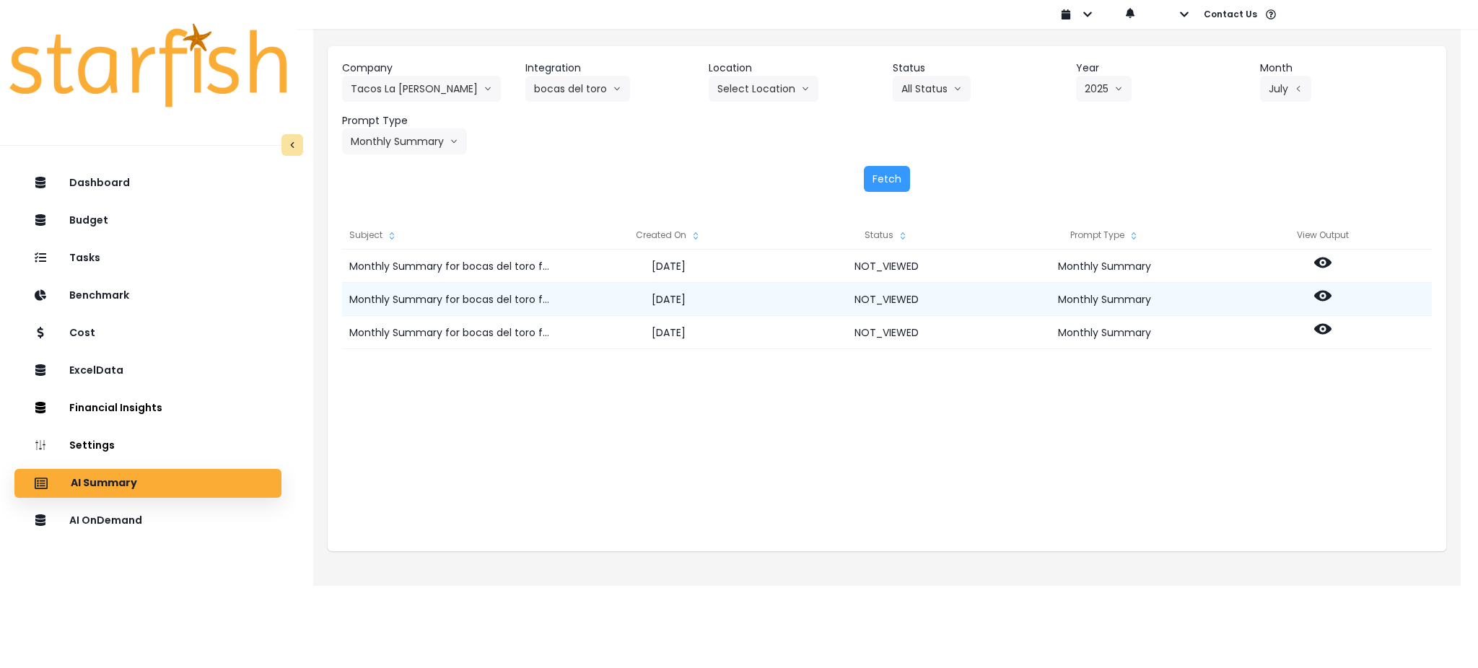
click at [1108, 296] on circle at bounding box center [1322, 295] width 3 height 3
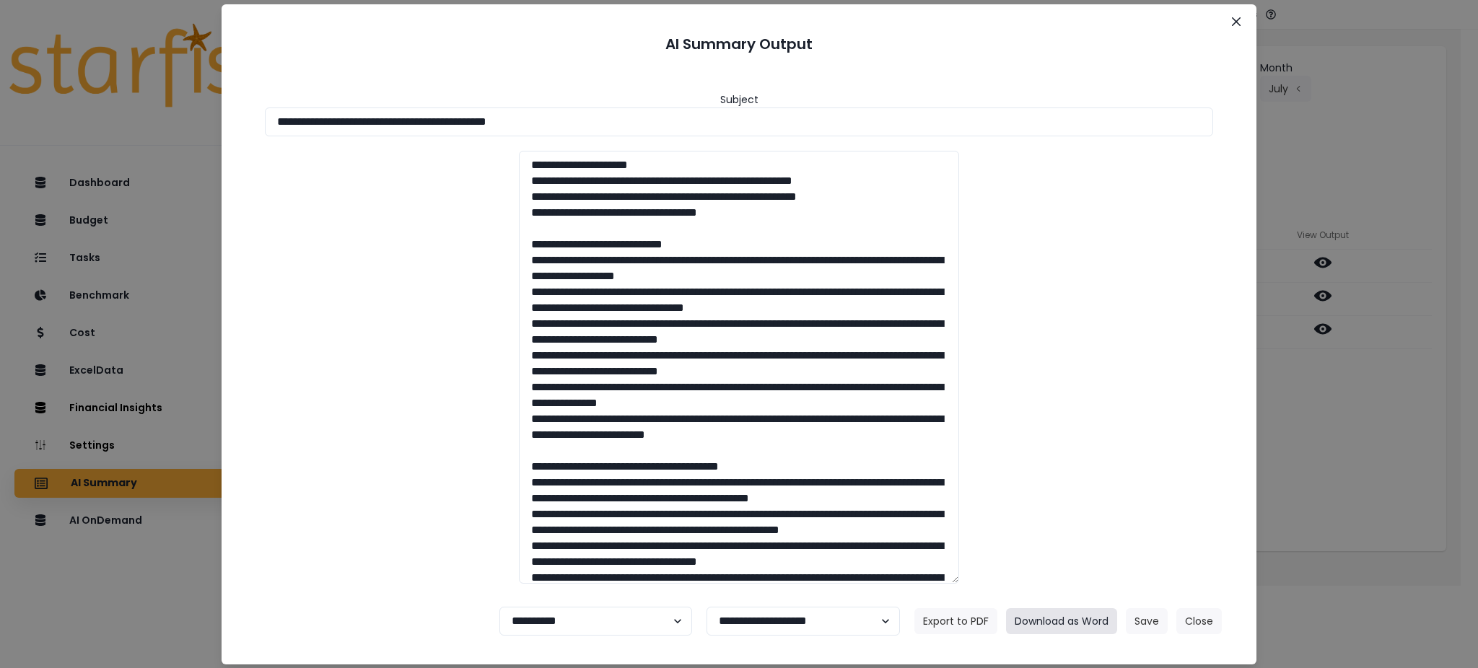
click at [1080, 501] on button "Download as Word" at bounding box center [1061, 621] width 111 height 26
drag, startPoint x: 1335, startPoint y: 448, endPoint x: 1328, endPoint y: 400, distance: 48.1
click at [1108, 448] on div "**********" at bounding box center [739, 334] width 1478 height 668
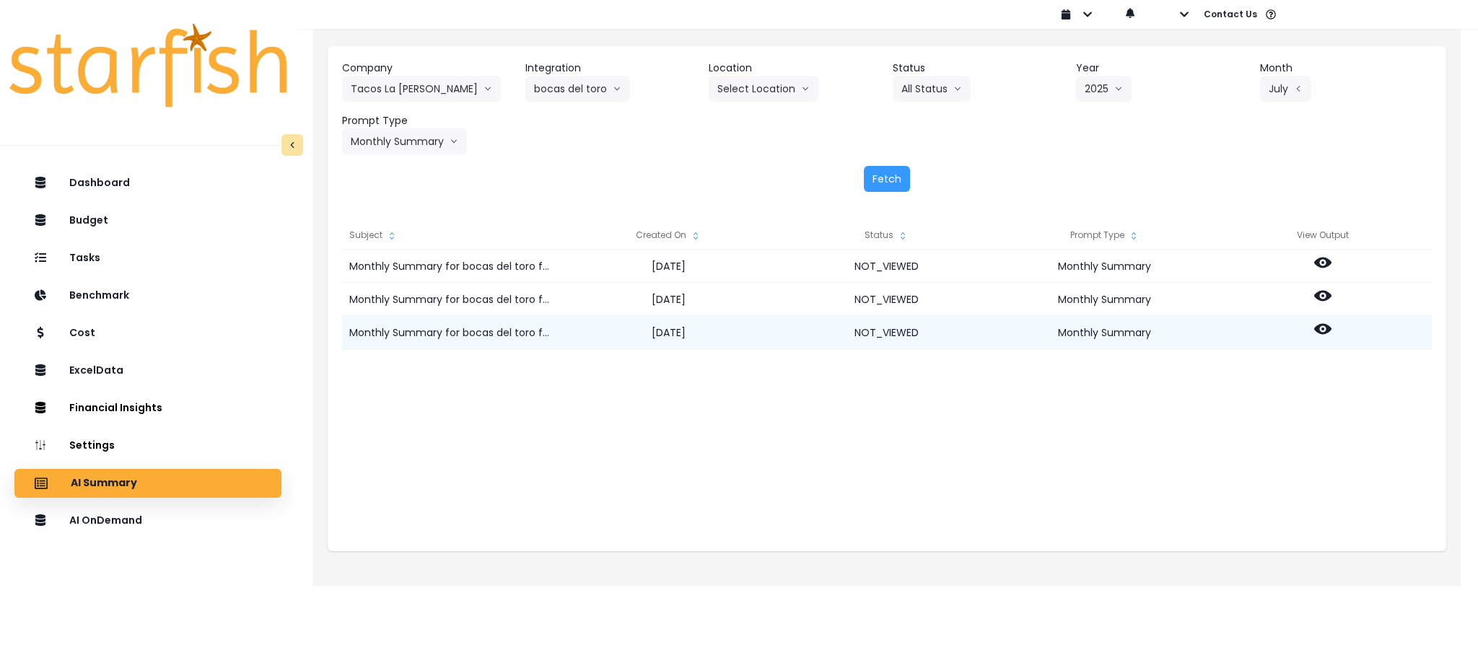
click at [1108, 330] on icon at bounding box center [1322, 329] width 17 height 11
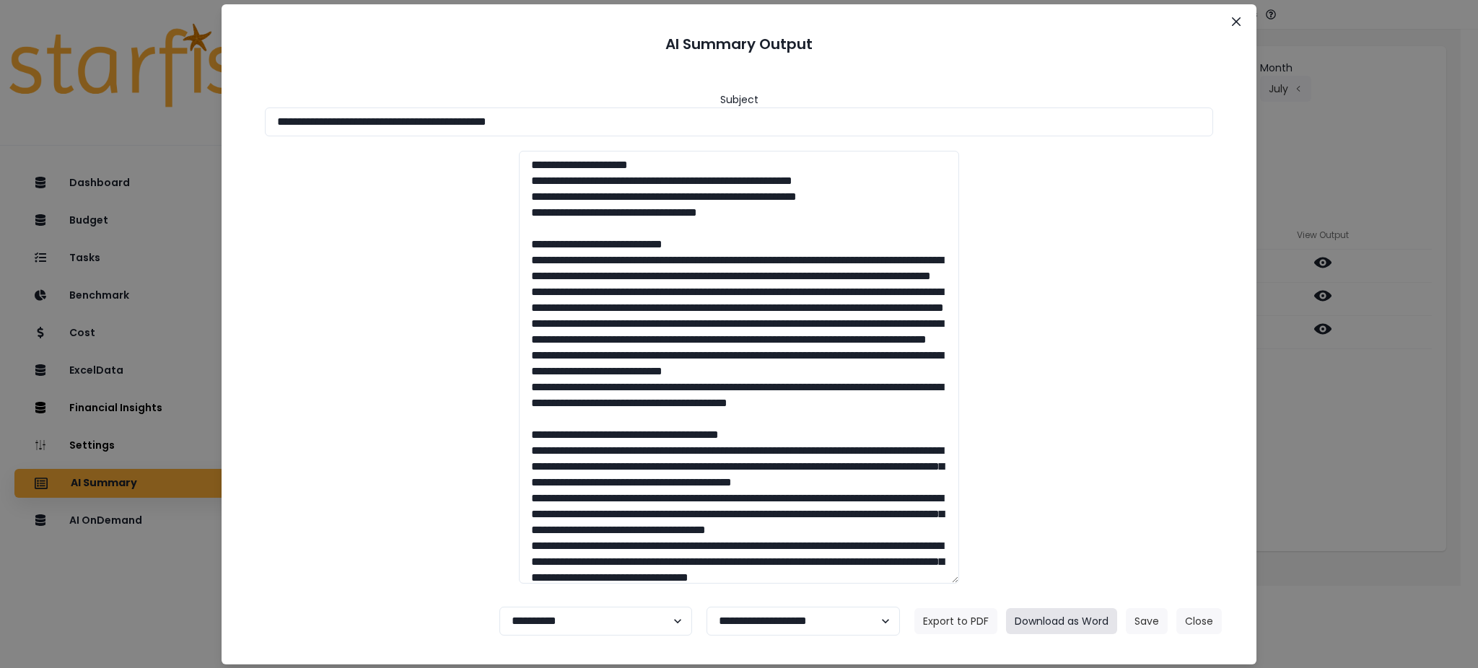
click at [1079, 501] on button "Download as Word" at bounding box center [1061, 621] width 111 height 26
click at [1108, 501] on button "Close" at bounding box center [1198, 621] width 45 height 26
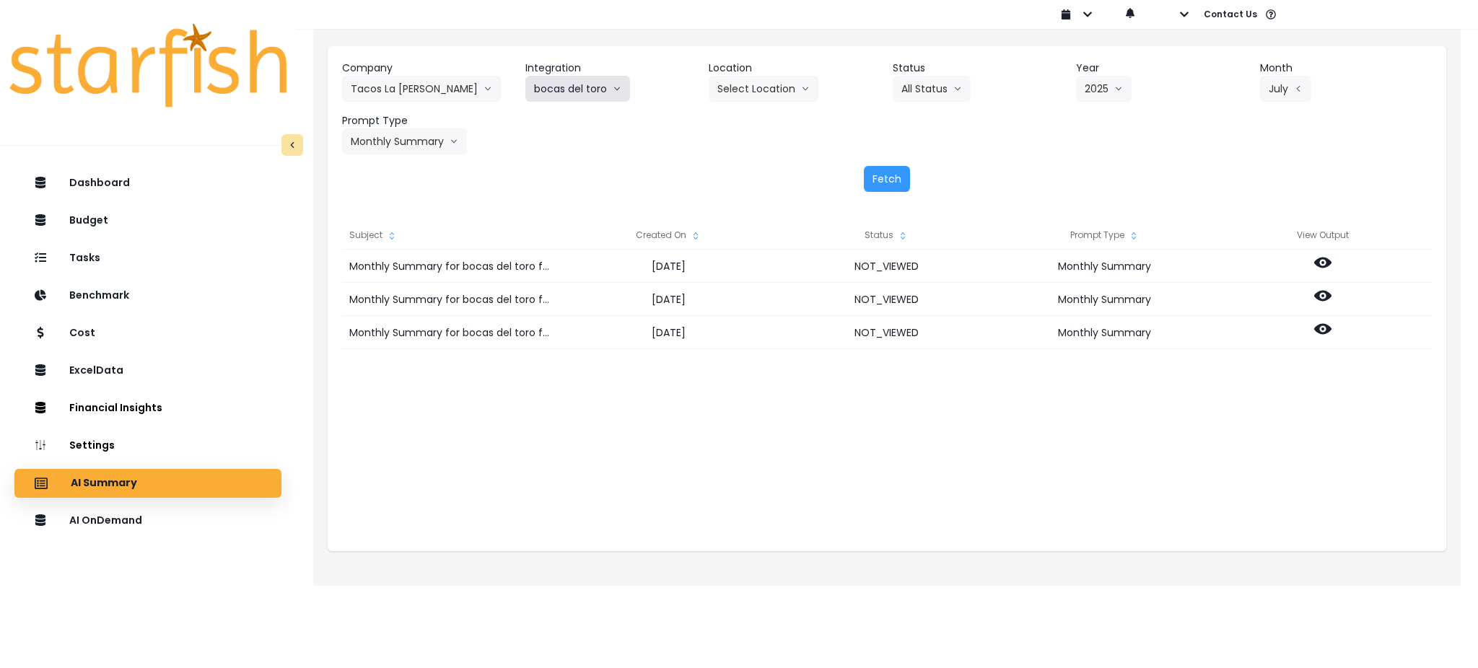
click at [607, 86] on button "bocas del toro" at bounding box center [577, 89] width 105 height 26
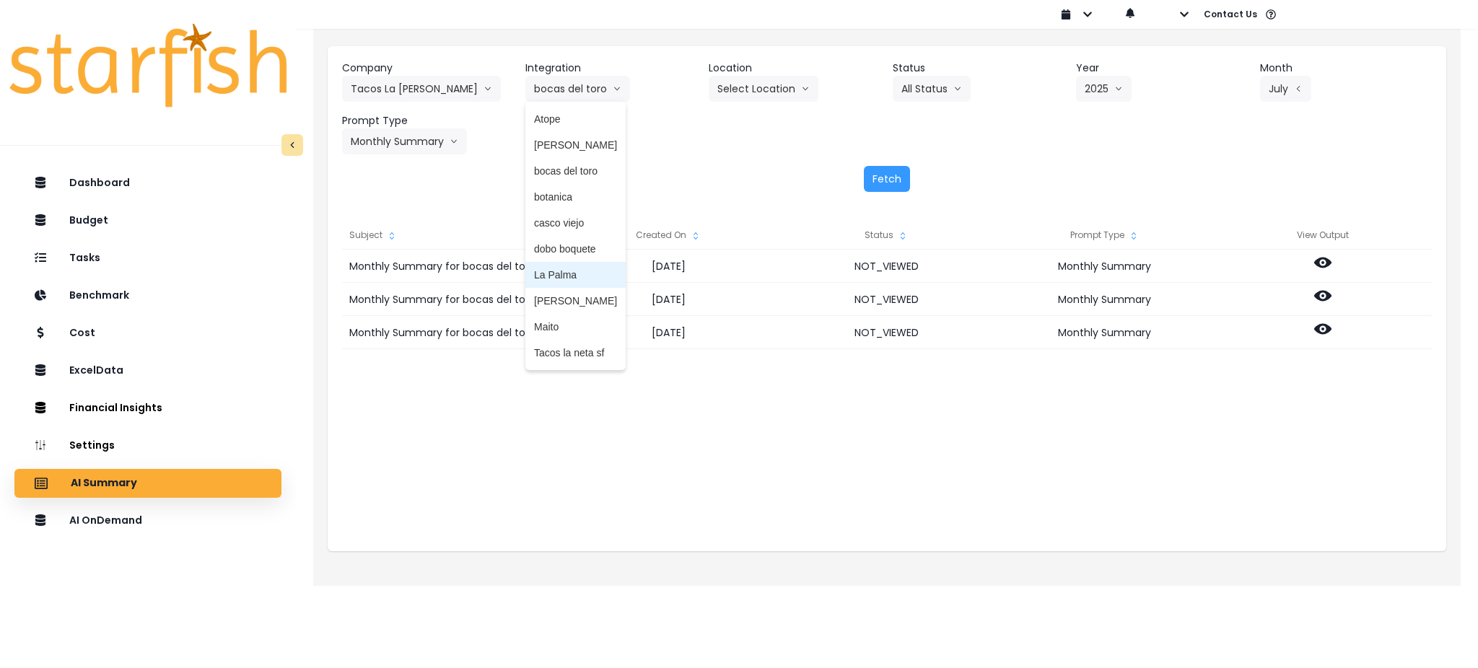
click at [566, 254] on span "dobo boquete" at bounding box center [575, 249] width 83 height 14
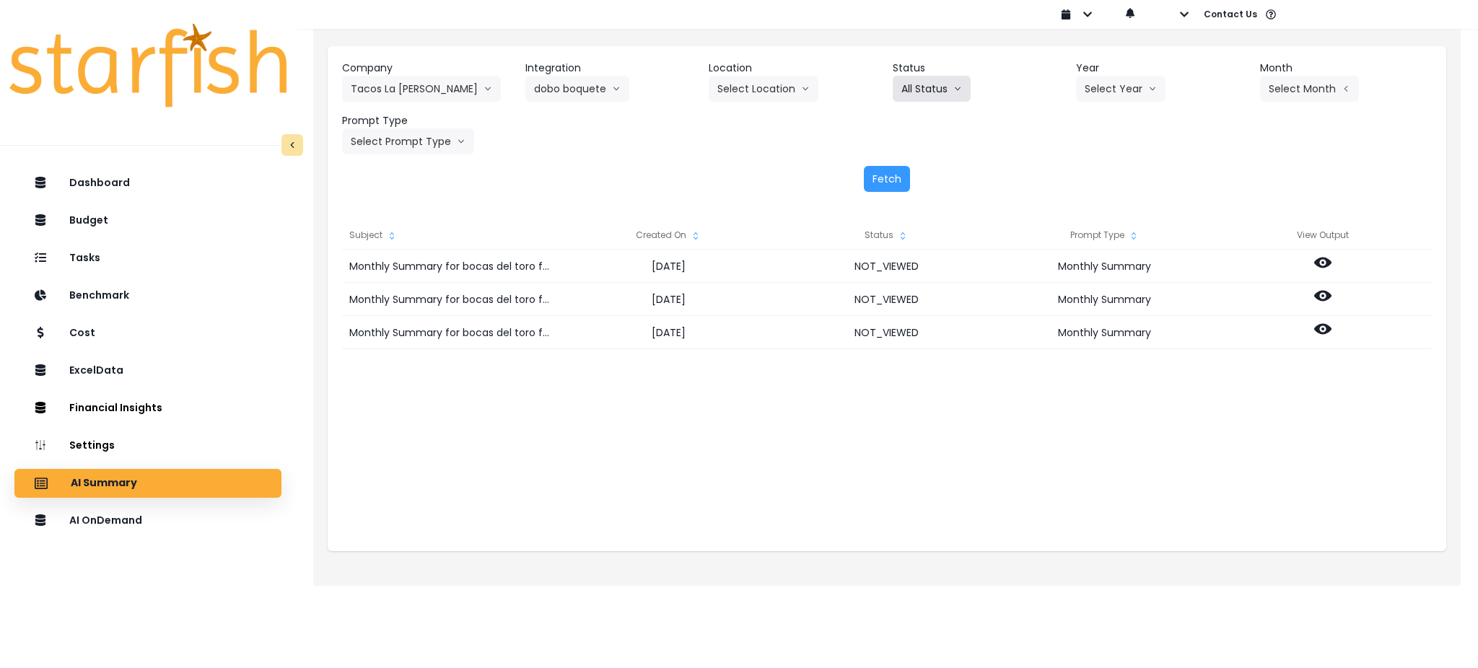
click at [937, 82] on button "All Status" at bounding box center [932, 89] width 78 height 26
click at [1095, 79] on button "Select Year" at bounding box center [1120, 89] width 89 height 26
click at [1106, 176] on span "2025" at bounding box center [1095, 171] width 22 height 14
click at [1108, 93] on button "Select Month" at bounding box center [1309, 89] width 99 height 26
click at [1108, 244] on span "July" at bounding box center [1237, 249] width 28 height 14
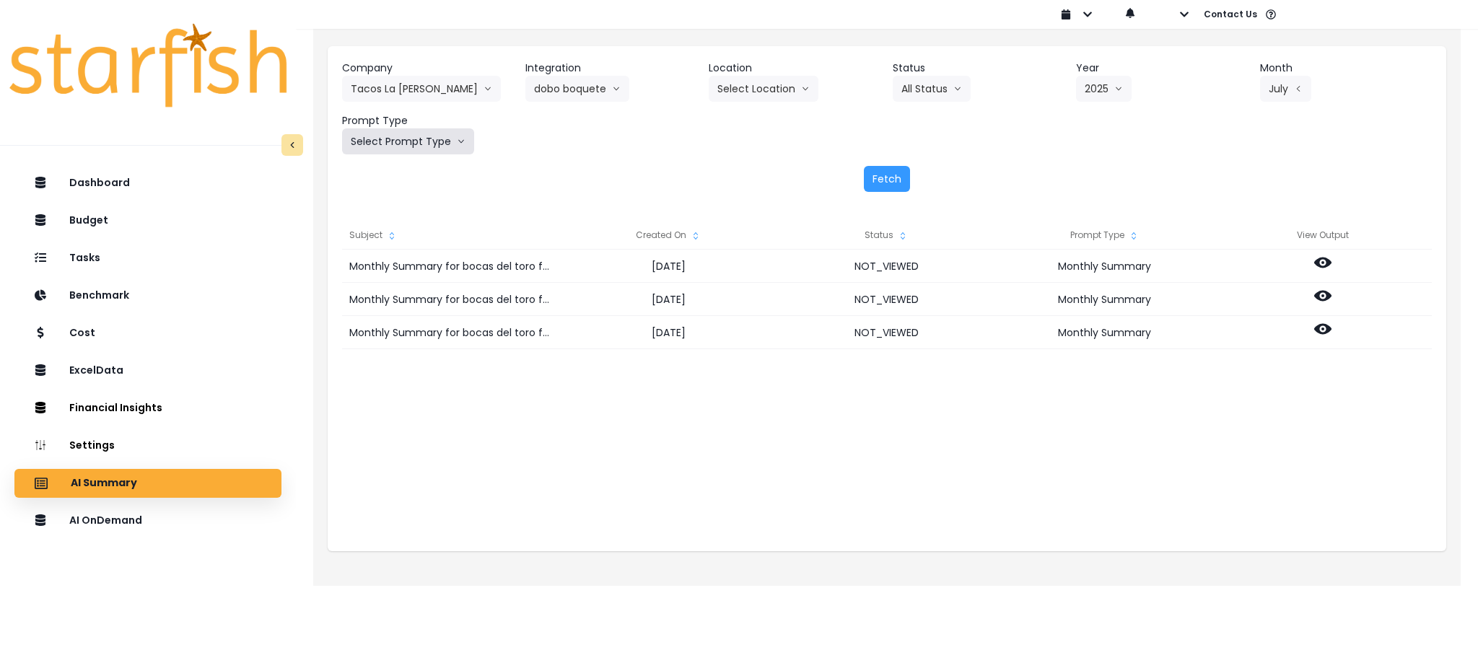
click at [419, 144] on button "Select Prompt Type" at bounding box center [408, 141] width 132 height 26
click at [395, 276] on span "Monthly Summary" at bounding box center [392, 275] width 82 height 14
click at [881, 176] on button "Fetch" at bounding box center [887, 179] width 46 height 26
click at [874, 432] on div "Monthly Summary for dobo boquete for [DATE] [DATE] NOT_VIEWED Monthly Summary M…" at bounding box center [886, 394] width 1089 height 289
click at [1108, 392] on div "Monthly Summary for dobo boquete for [DATE] [DATE] NOT_VIEWED Monthly Summary M…" at bounding box center [886, 394] width 1089 height 289
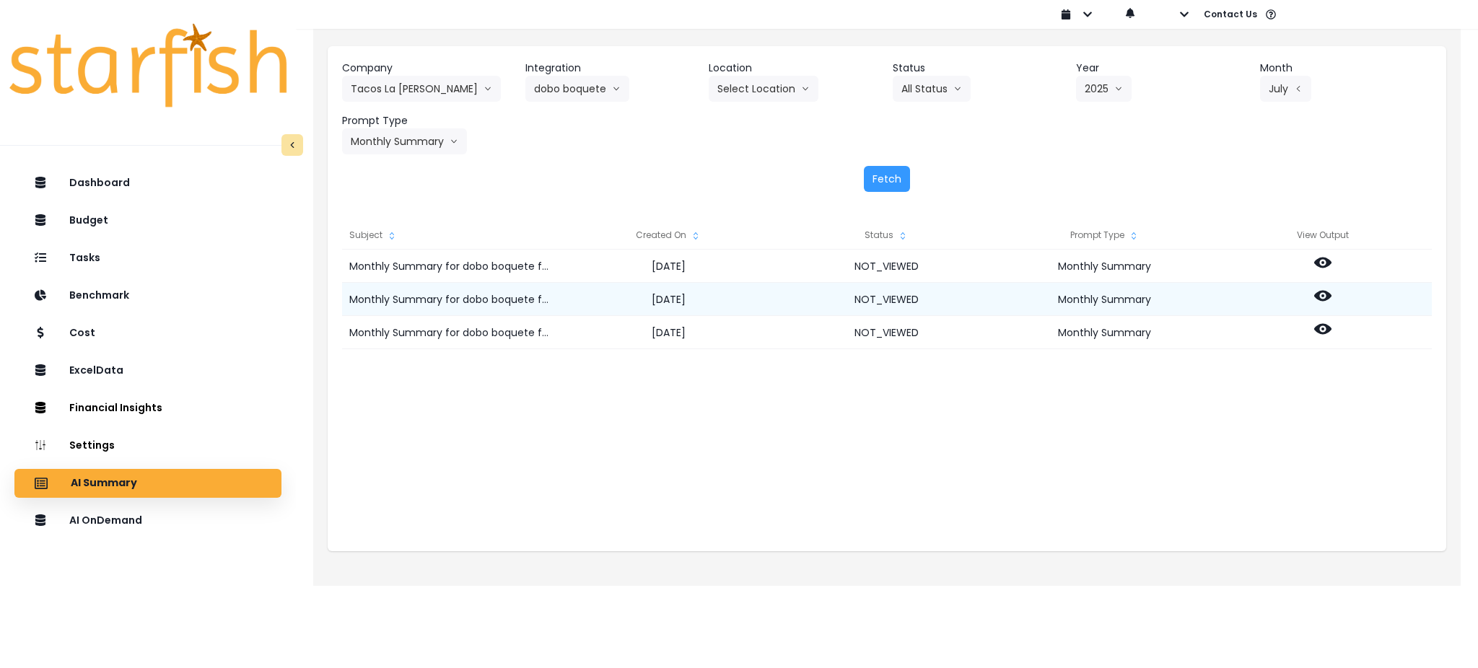
click at [1108, 293] on icon at bounding box center [1322, 295] width 17 height 17
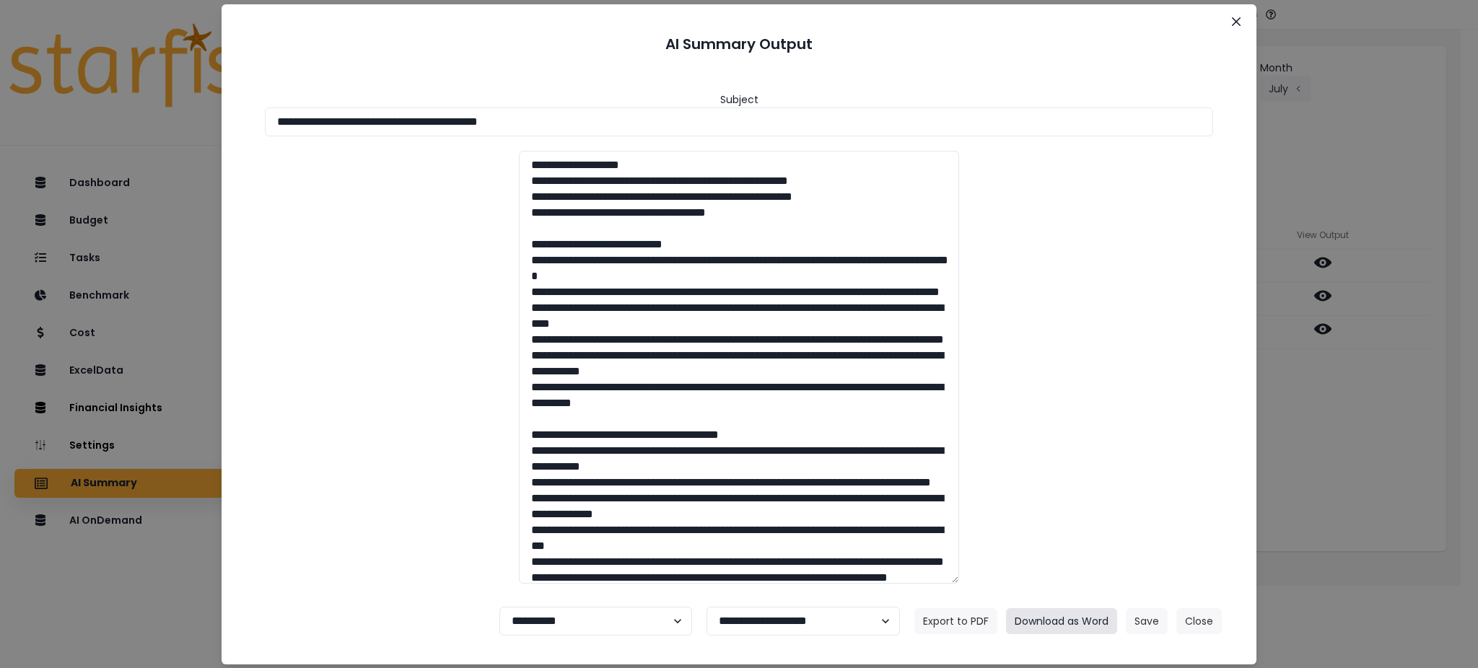
click at [1071, 501] on button "Download as Word" at bounding box center [1061, 621] width 111 height 26
click at [1067, 501] on button "Download as Word" at bounding box center [1061, 621] width 111 height 26
click at [488, 310] on div at bounding box center [738, 367] width 977 height 433
click at [1108, 501] on button "Close" at bounding box center [1198, 621] width 45 height 26
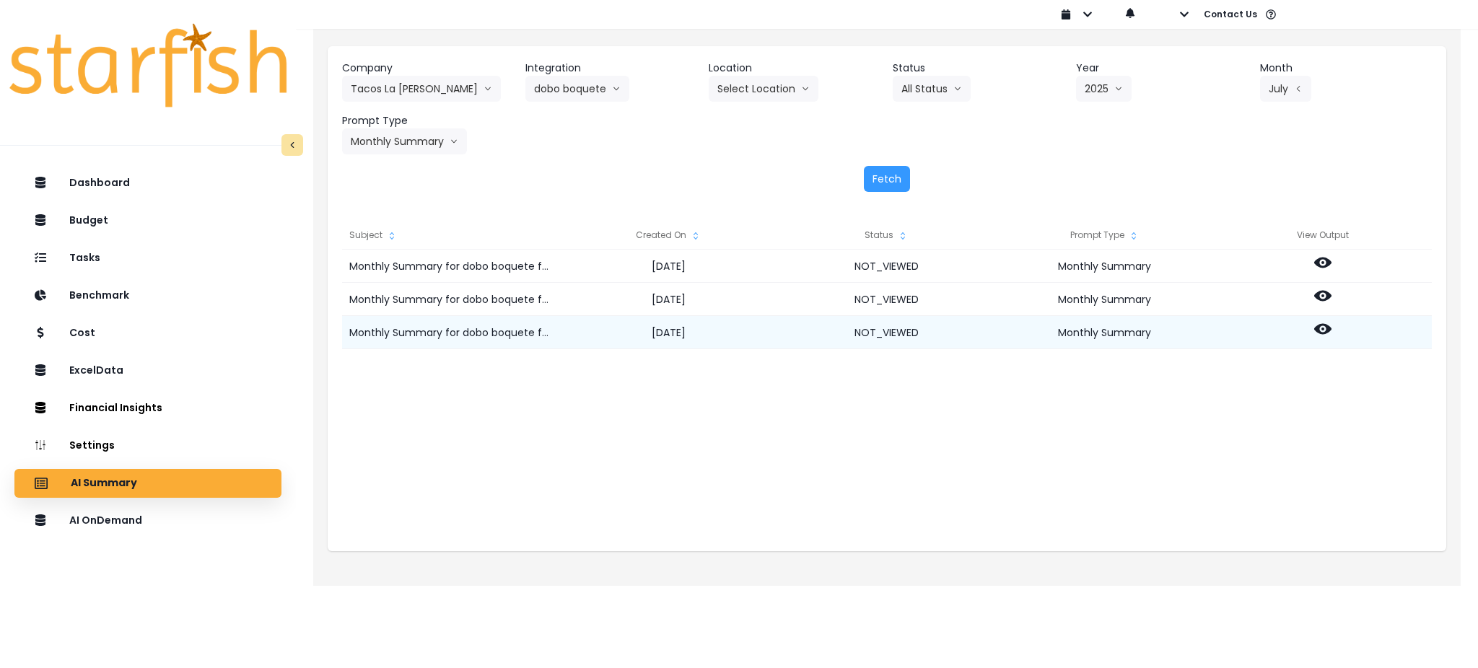
click at [1108, 327] on icon at bounding box center [1322, 328] width 17 height 17
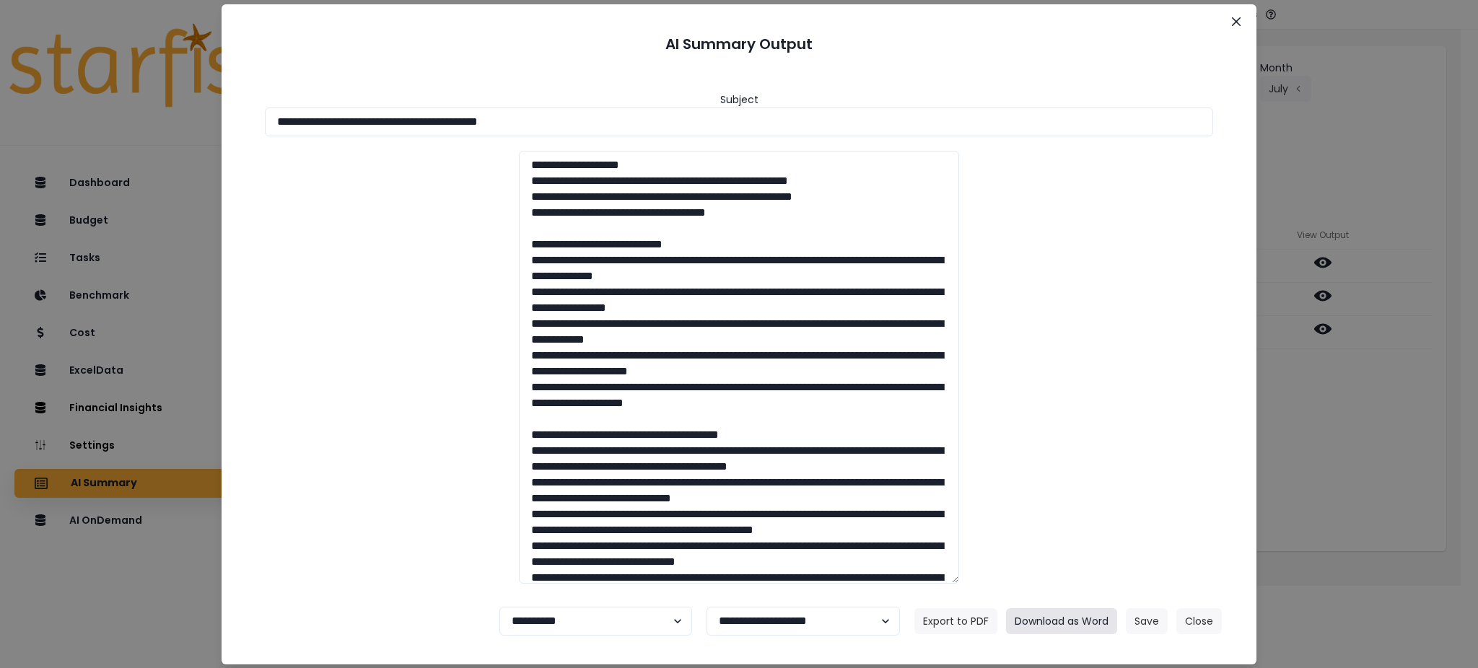
click at [1062, 501] on button "Download as Word" at bounding box center [1061, 621] width 111 height 26
click at [1108, 81] on div "**********" at bounding box center [739, 334] width 1478 height 668
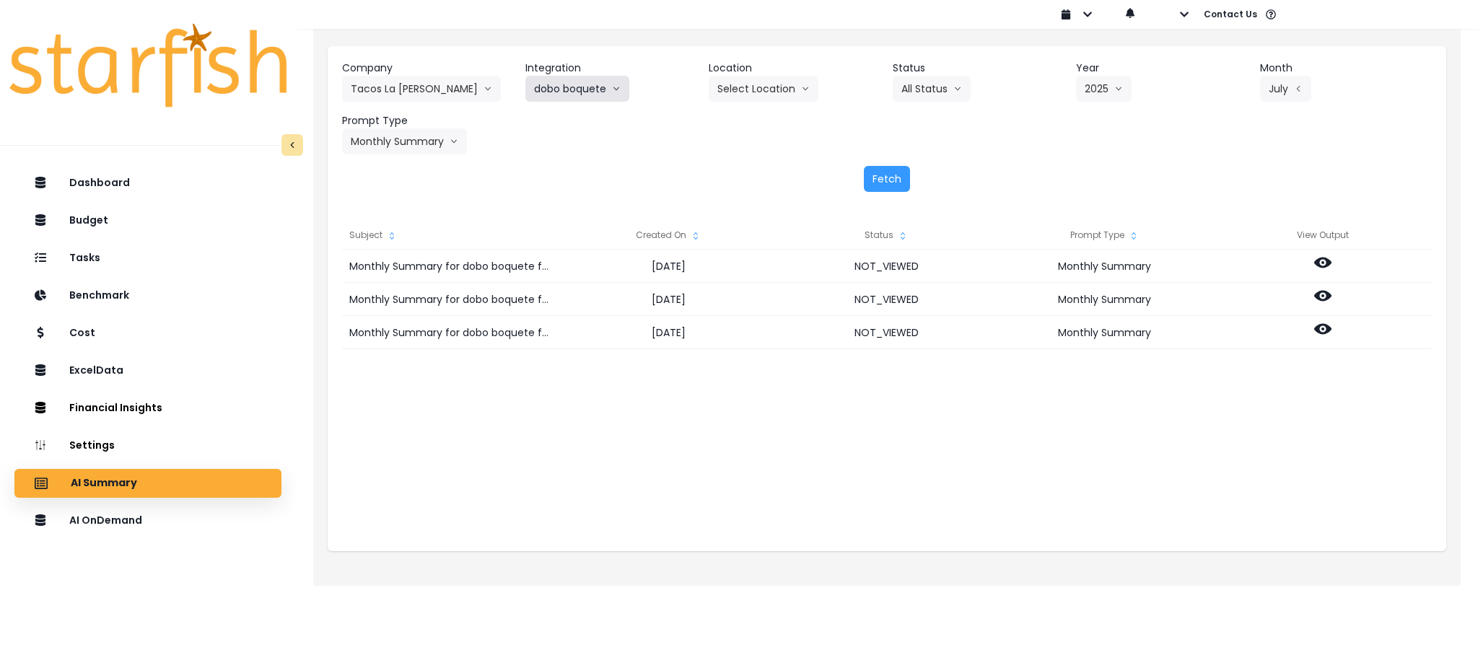
click at [600, 85] on button "dobo boquete" at bounding box center [577, 89] width 104 height 26
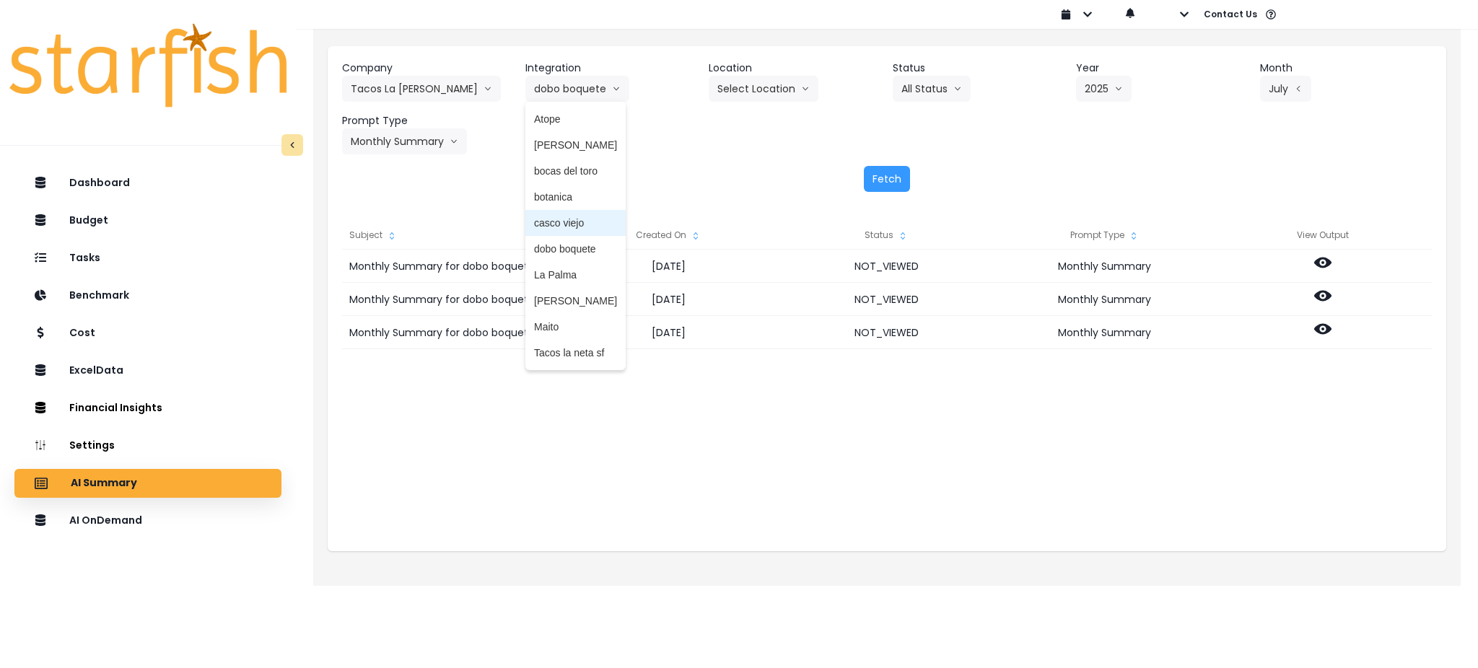
click at [577, 214] on li "casco viejo" at bounding box center [575, 223] width 100 height 26
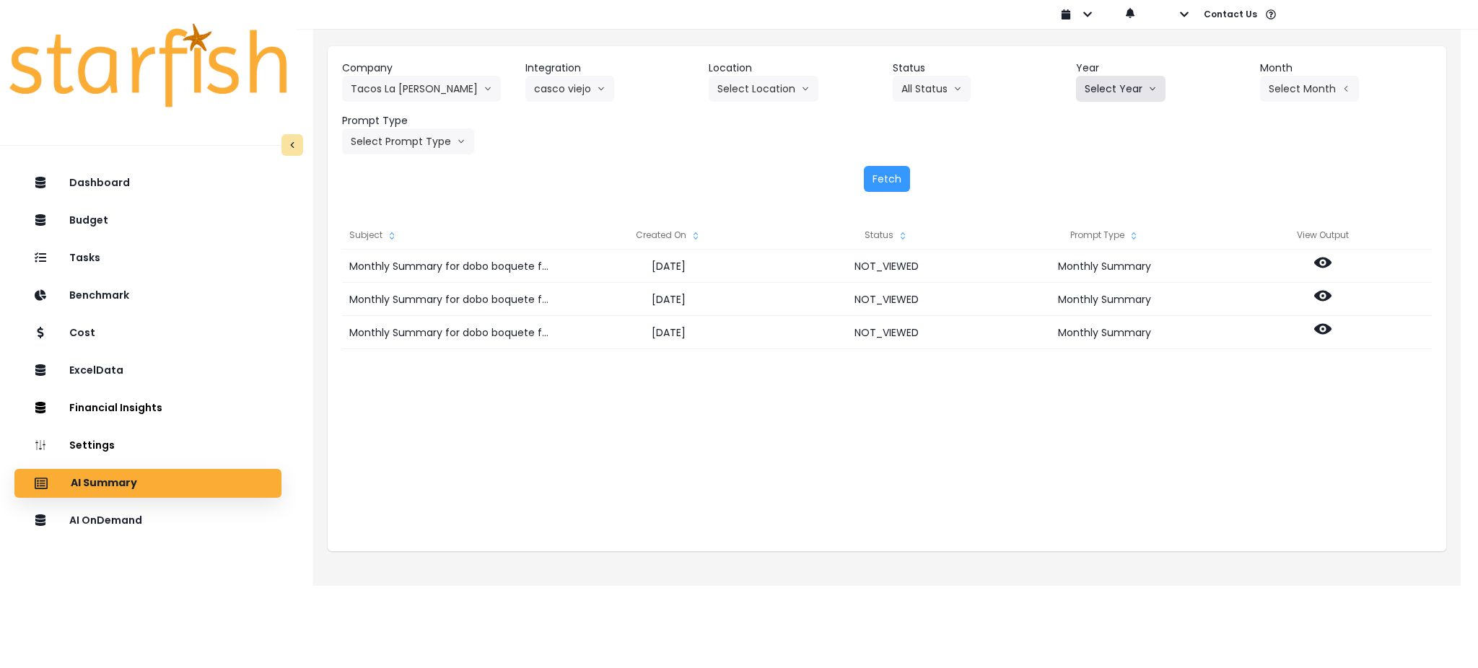
click at [1108, 79] on button "Select Year" at bounding box center [1120, 89] width 89 height 26
click at [1108, 177] on div "Fetch" at bounding box center [886, 179] width 1089 height 26
click at [1108, 86] on button "Select Year" at bounding box center [1120, 89] width 89 height 26
click at [1093, 167] on span "2025" at bounding box center [1095, 171] width 22 height 14
click at [1108, 85] on button "Select Month" at bounding box center [1309, 89] width 99 height 26
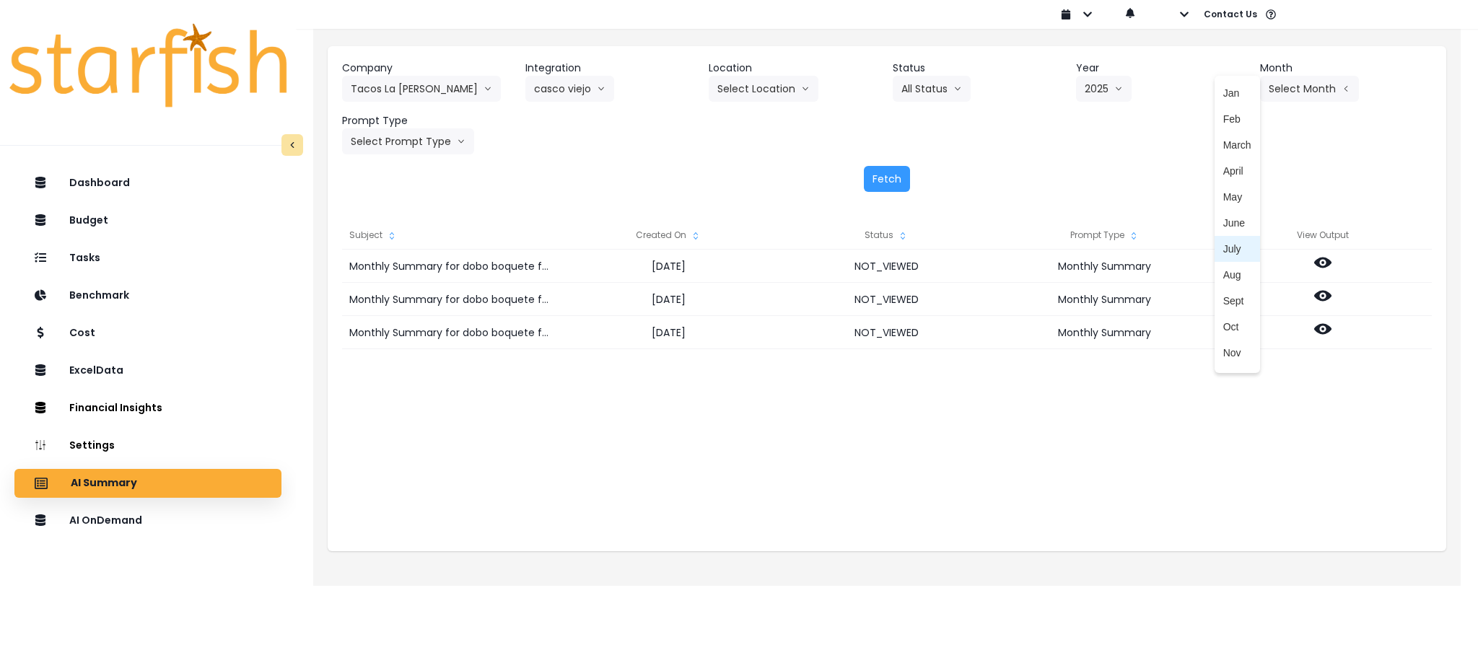
click at [1108, 258] on li "July" at bounding box center [1236, 249] width 45 height 26
click at [414, 131] on button "Select Prompt Type" at bounding box center [408, 141] width 132 height 26
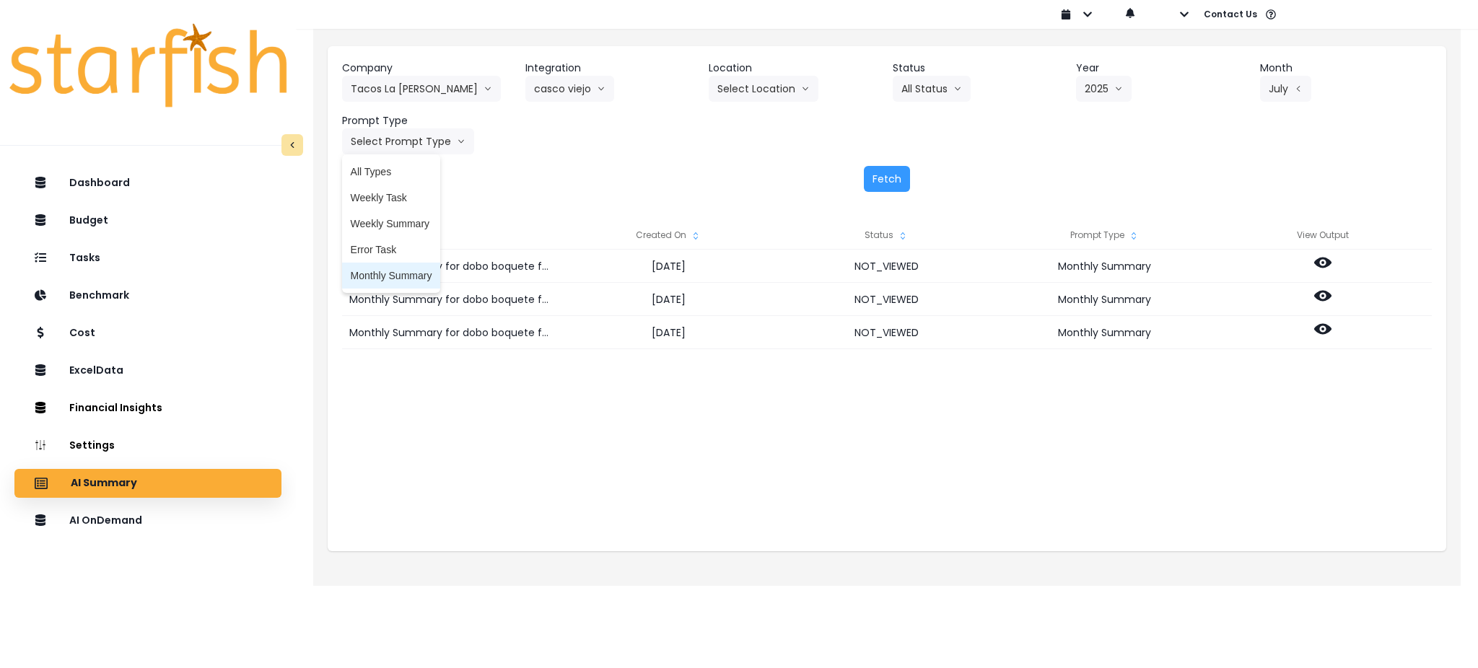
click at [387, 268] on span "Monthly Summary" at bounding box center [392, 275] width 82 height 14
click at [898, 171] on button "Fetch" at bounding box center [887, 179] width 46 height 26
click at [670, 485] on div "Monthly Summary for casco viejo for [DATE] [DATE] NOT_VIEWED Monthly Summary Mo…" at bounding box center [886, 394] width 1089 height 289
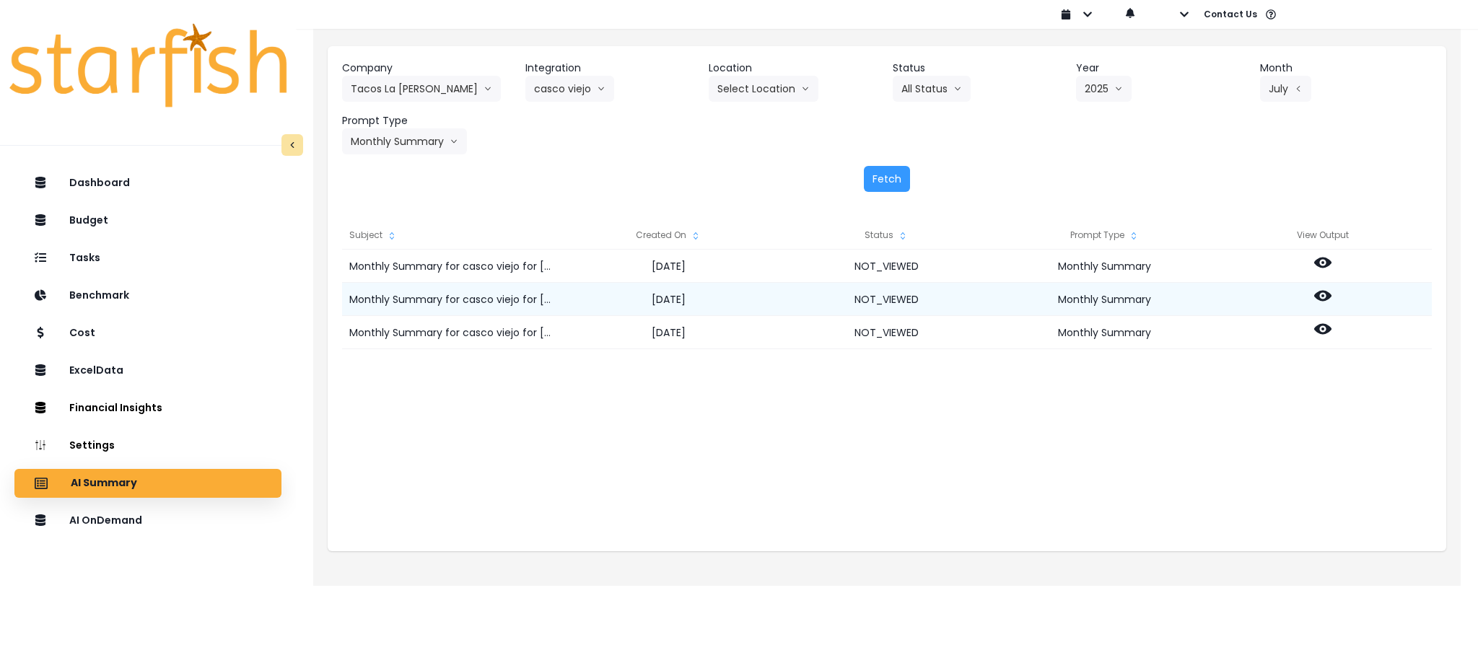
click at [1108, 295] on circle at bounding box center [1322, 295] width 3 height 3
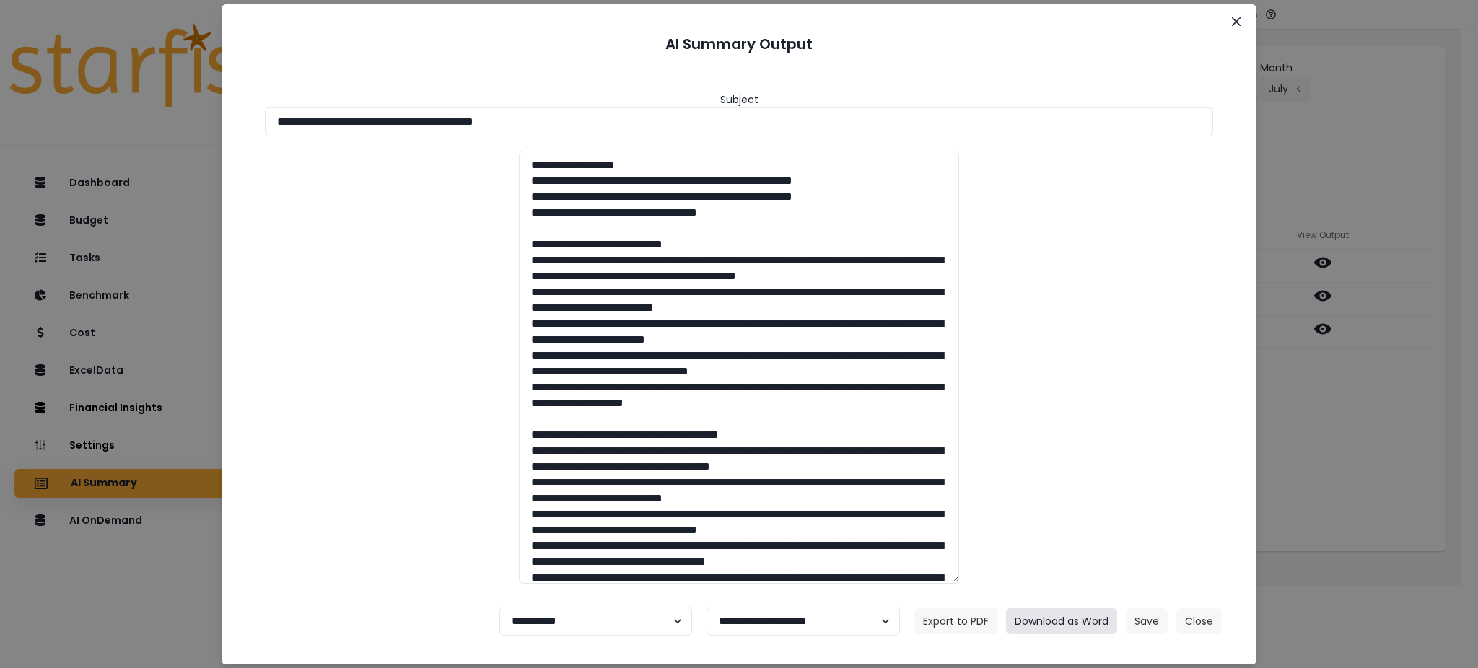
click at [1047, 501] on button "Download as Word" at bounding box center [1061, 621] width 111 height 26
drag, startPoint x: 1390, startPoint y: 402, endPoint x: 1334, endPoint y: 364, distance: 67.4
click at [1108, 402] on div "**********" at bounding box center [739, 334] width 1478 height 668
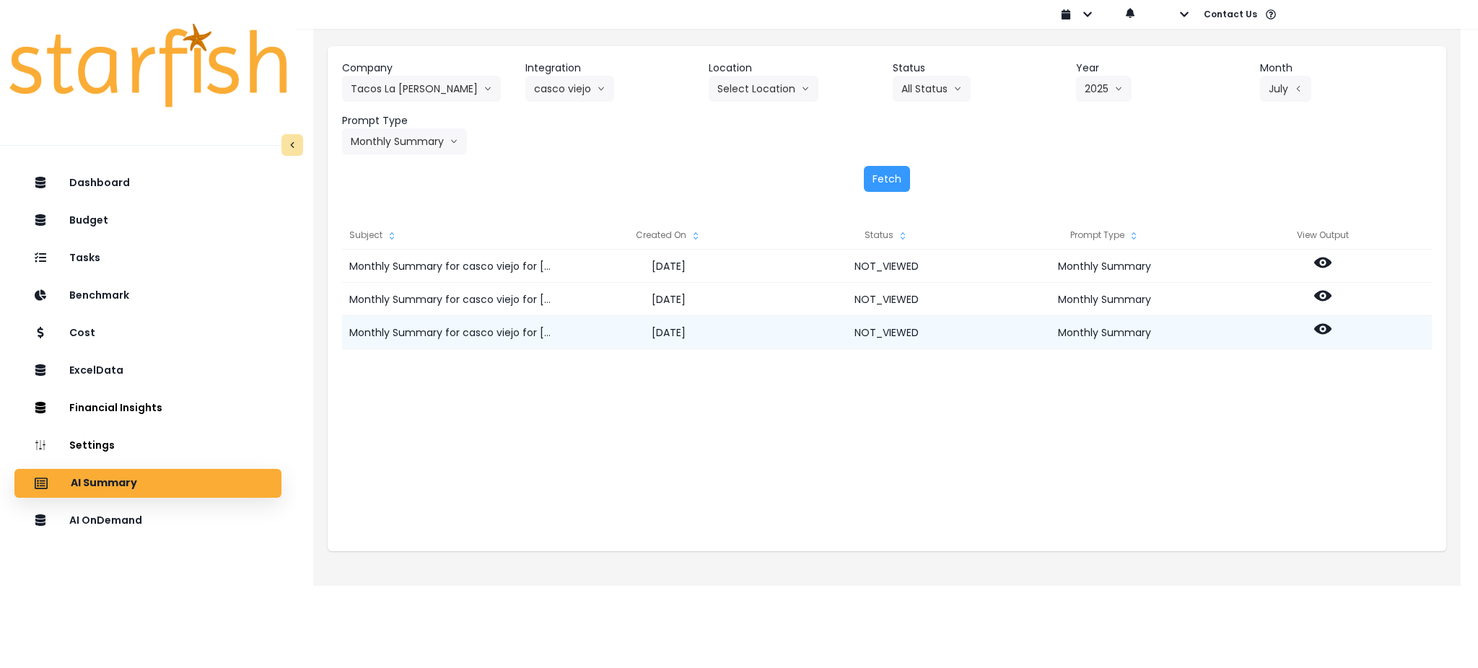
click at [1108, 330] on icon at bounding box center [1322, 328] width 17 height 17
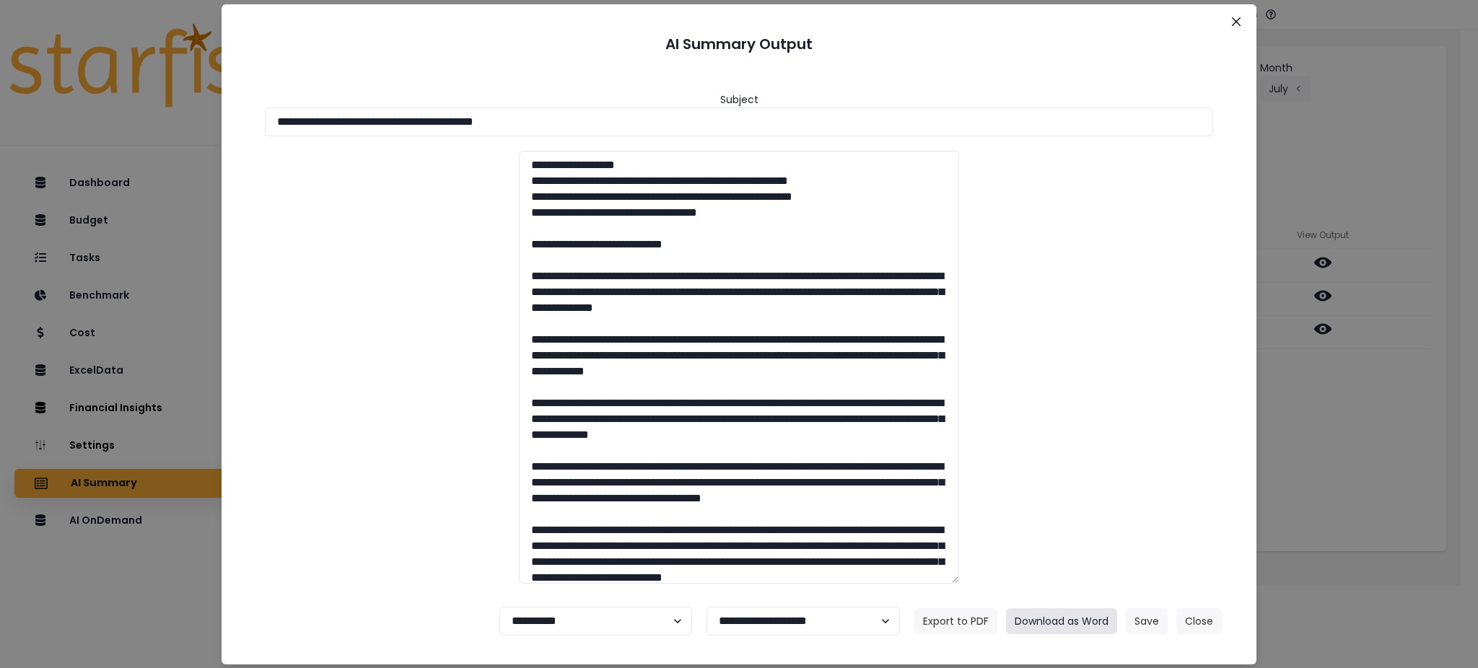
click at [1075, 501] on button "Download as Word" at bounding box center [1061, 621] width 111 height 26
click at [1108, 501] on button "Close" at bounding box center [1198, 621] width 45 height 26
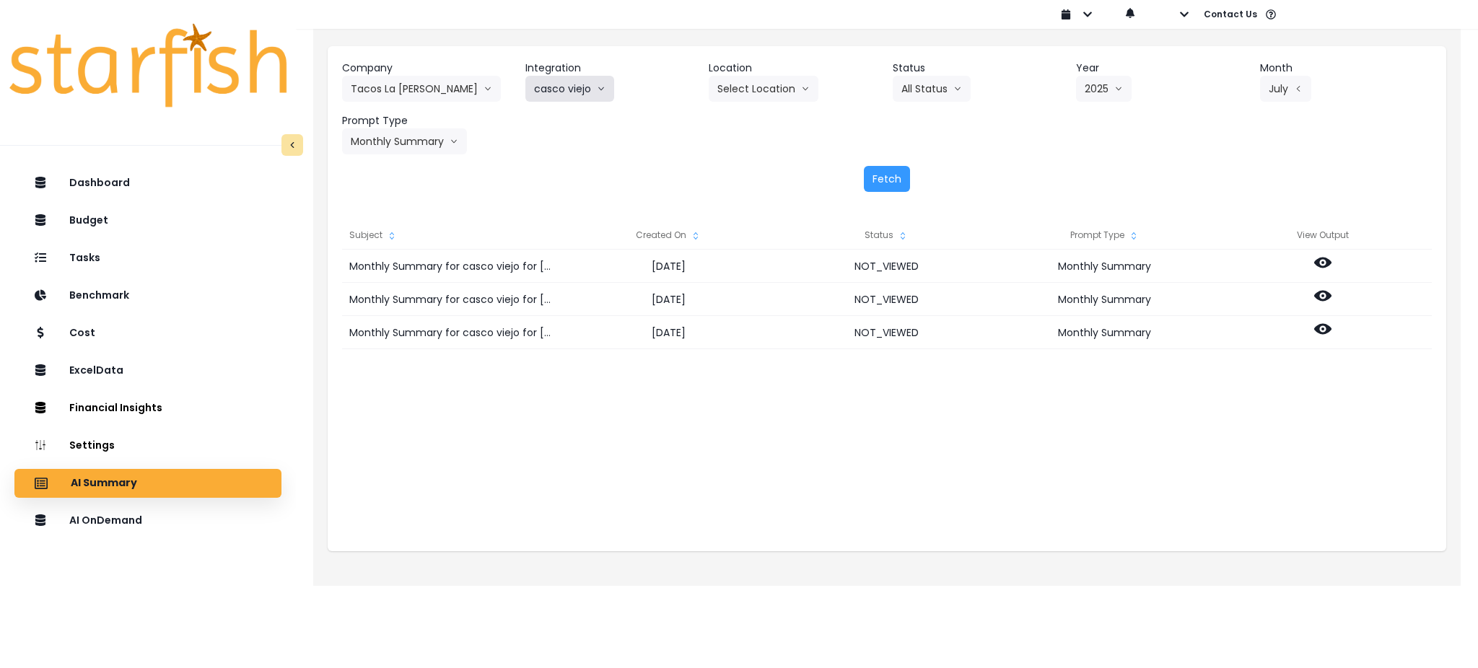
click at [592, 88] on button "casco viejo" at bounding box center [569, 89] width 89 height 26
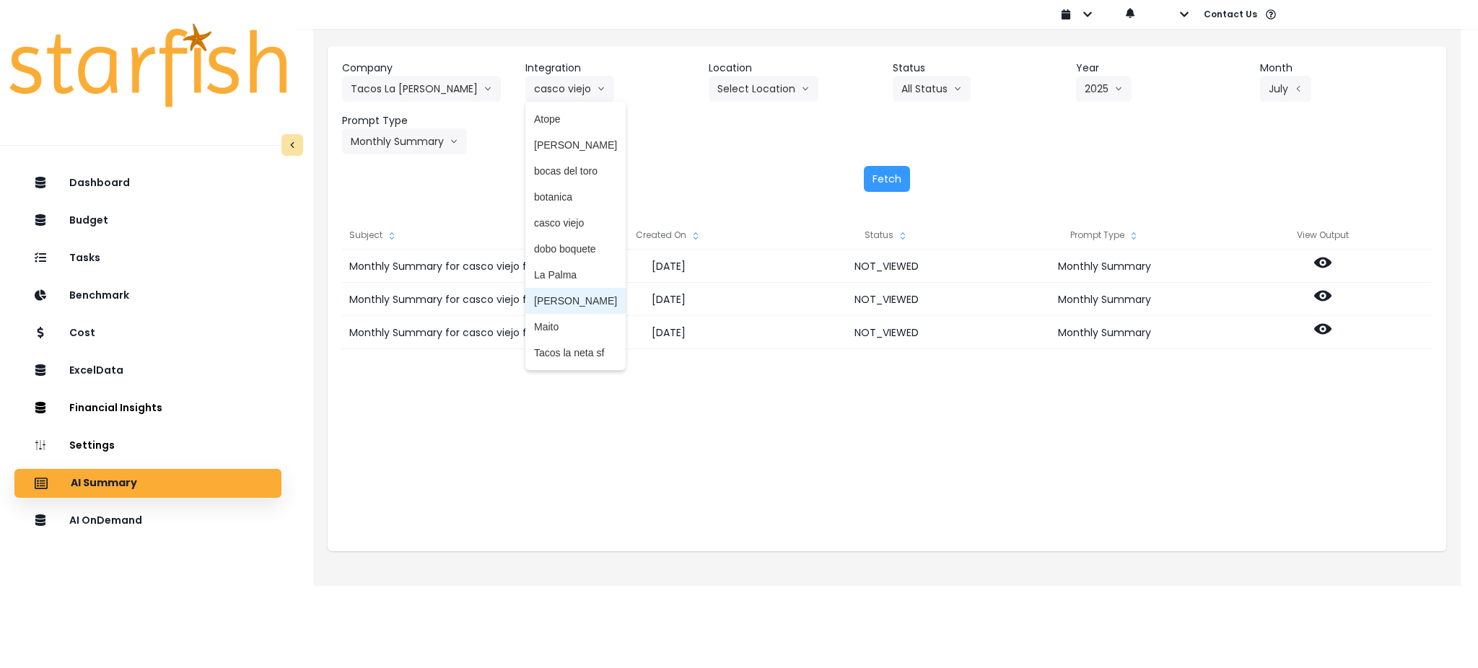
click at [560, 297] on span "[PERSON_NAME]" at bounding box center [575, 301] width 83 height 14
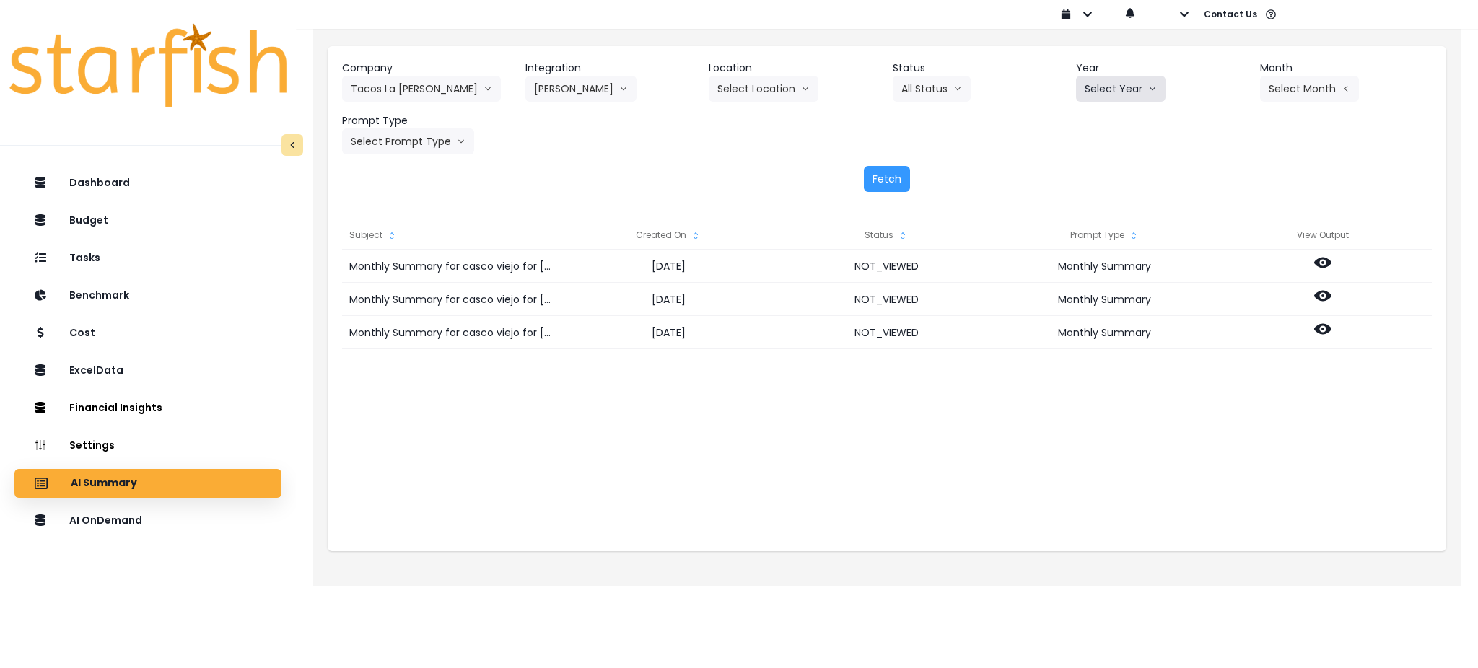
click at [1108, 94] on button "Select Year" at bounding box center [1120, 89] width 89 height 26
click at [1102, 170] on span "2025" at bounding box center [1095, 171] width 22 height 14
click at [1108, 93] on button "Select Month" at bounding box center [1309, 89] width 99 height 26
click at [1108, 253] on span "July" at bounding box center [1237, 249] width 28 height 14
click at [418, 148] on button "Select Prompt Type" at bounding box center [408, 141] width 132 height 26
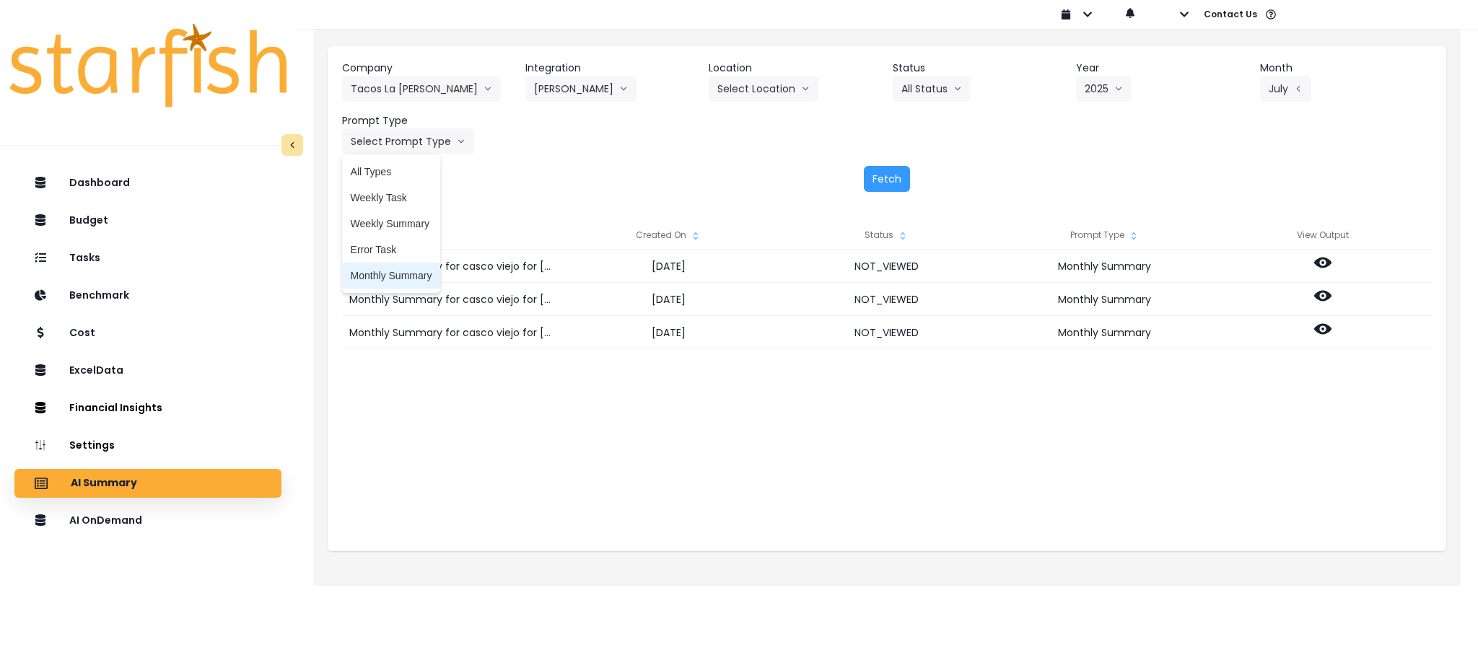
click at [406, 275] on span "Monthly Summary" at bounding box center [392, 275] width 82 height 14
click at [882, 174] on button "Fetch" at bounding box center [887, 179] width 46 height 26
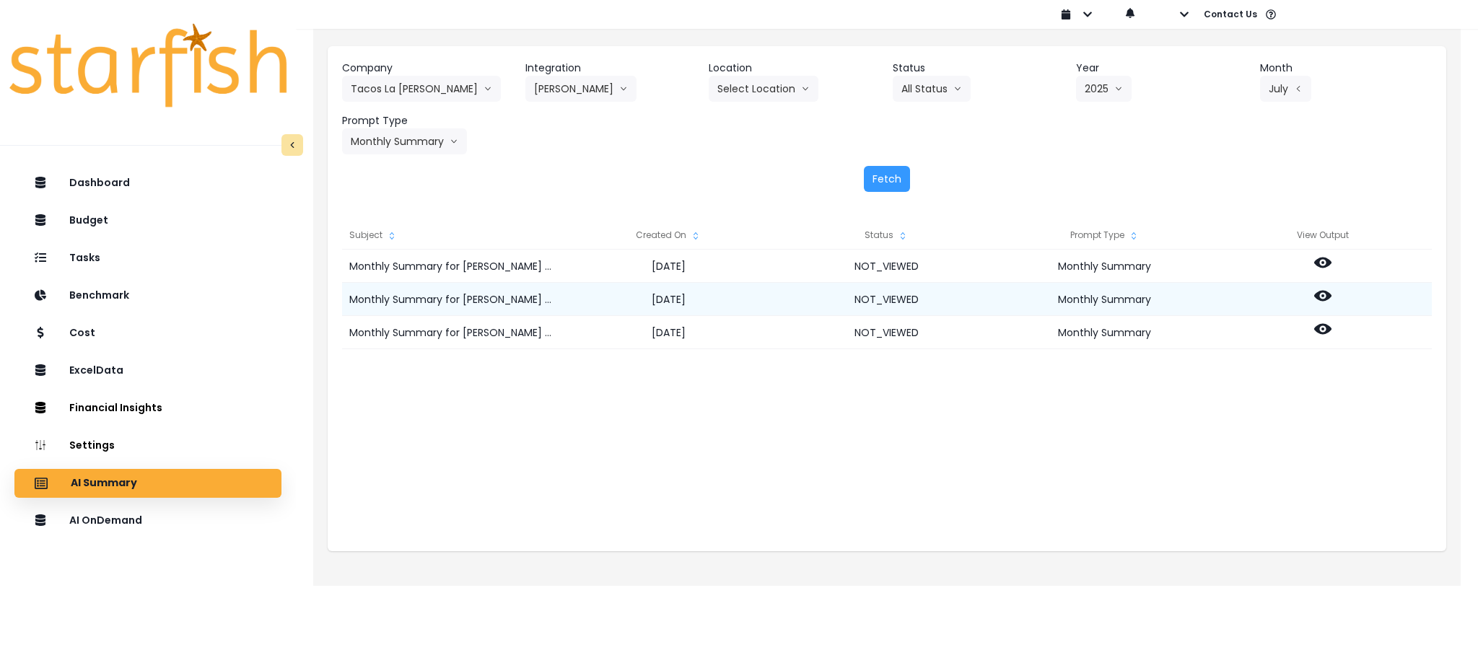
click at [1108, 297] on icon at bounding box center [1322, 296] width 17 height 11
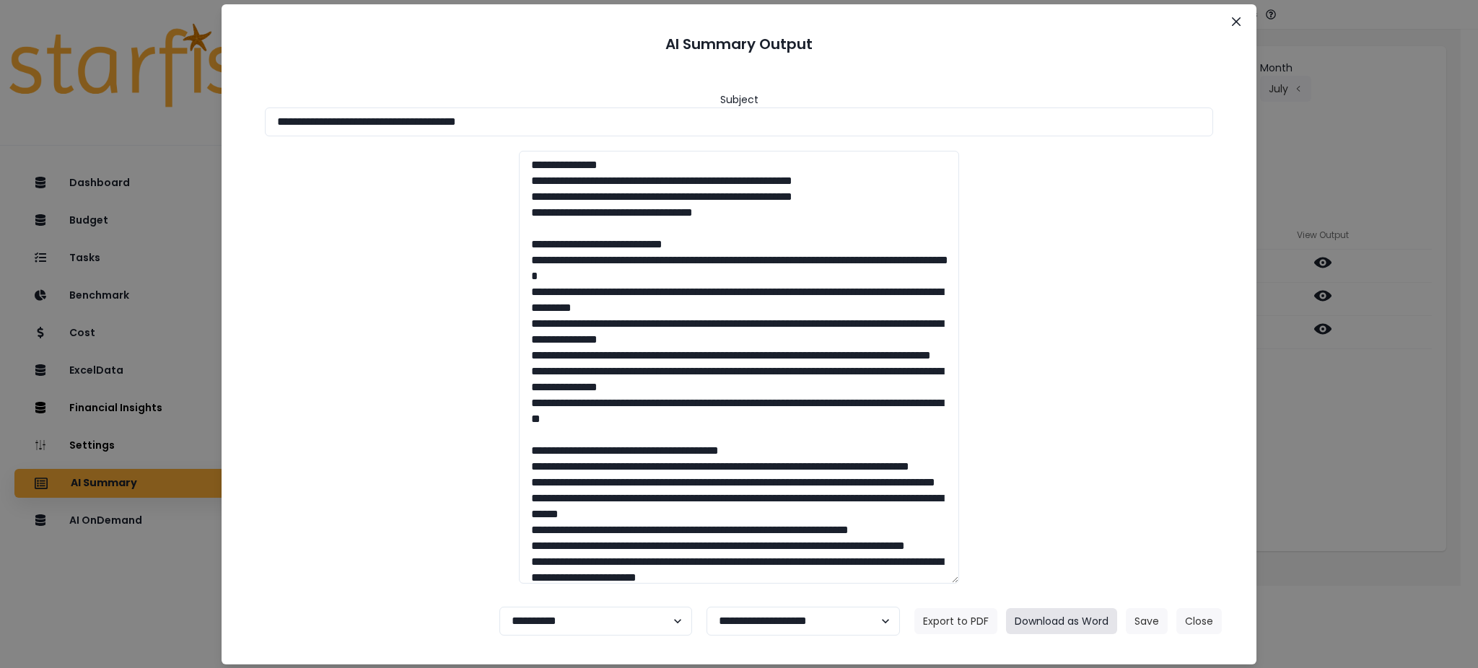
click at [1048, 501] on button "Download as Word" at bounding box center [1061, 621] width 111 height 26
click at [1108, 444] on div "**********" at bounding box center [739, 334] width 1478 height 668
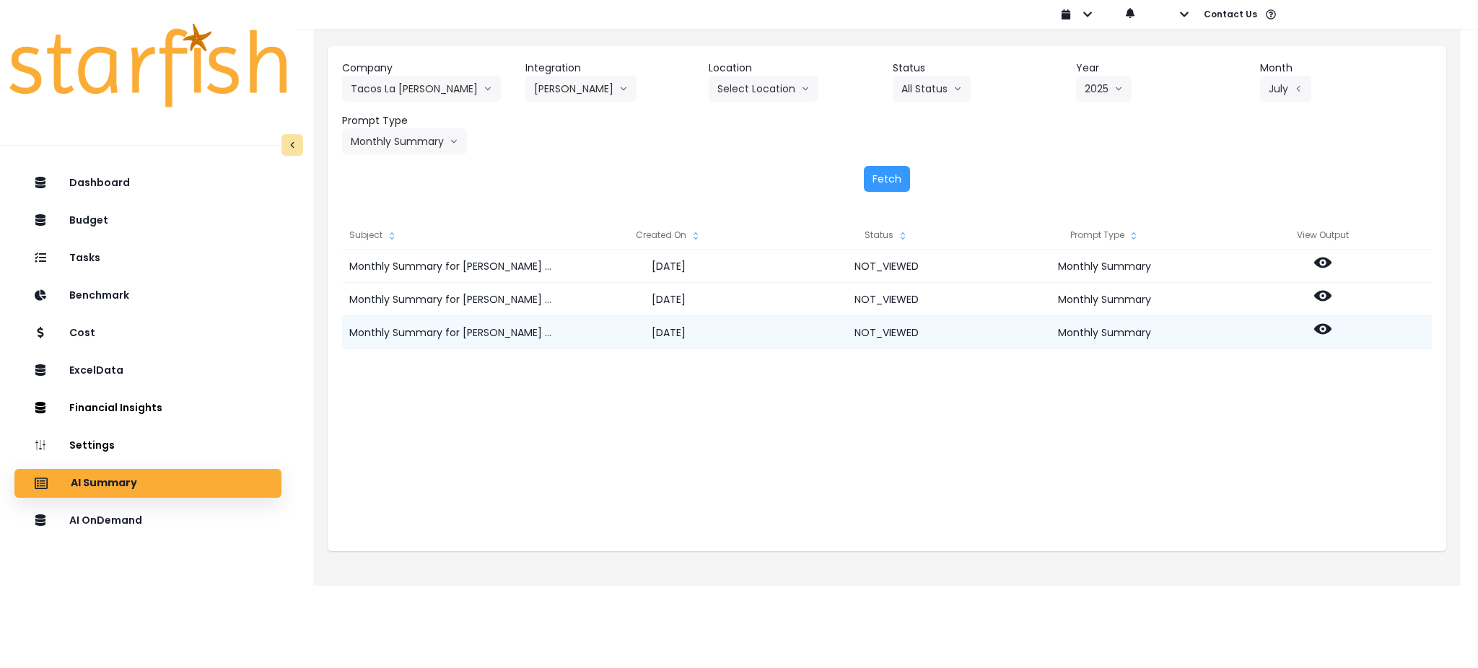
click at [1108, 335] on icon at bounding box center [1322, 328] width 17 height 17
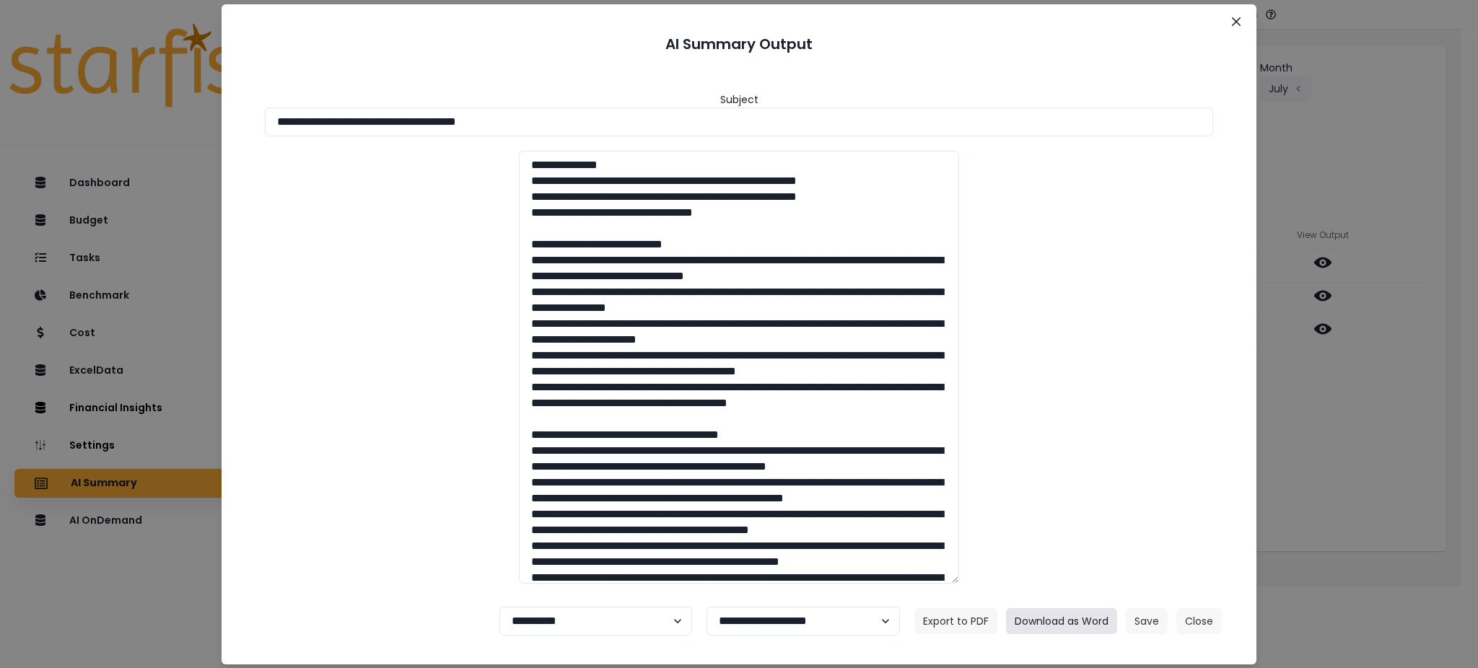
click at [1074, 501] on button "Download as Word" at bounding box center [1061, 621] width 111 height 26
